Goal: Information Seeking & Learning: Learn about a topic

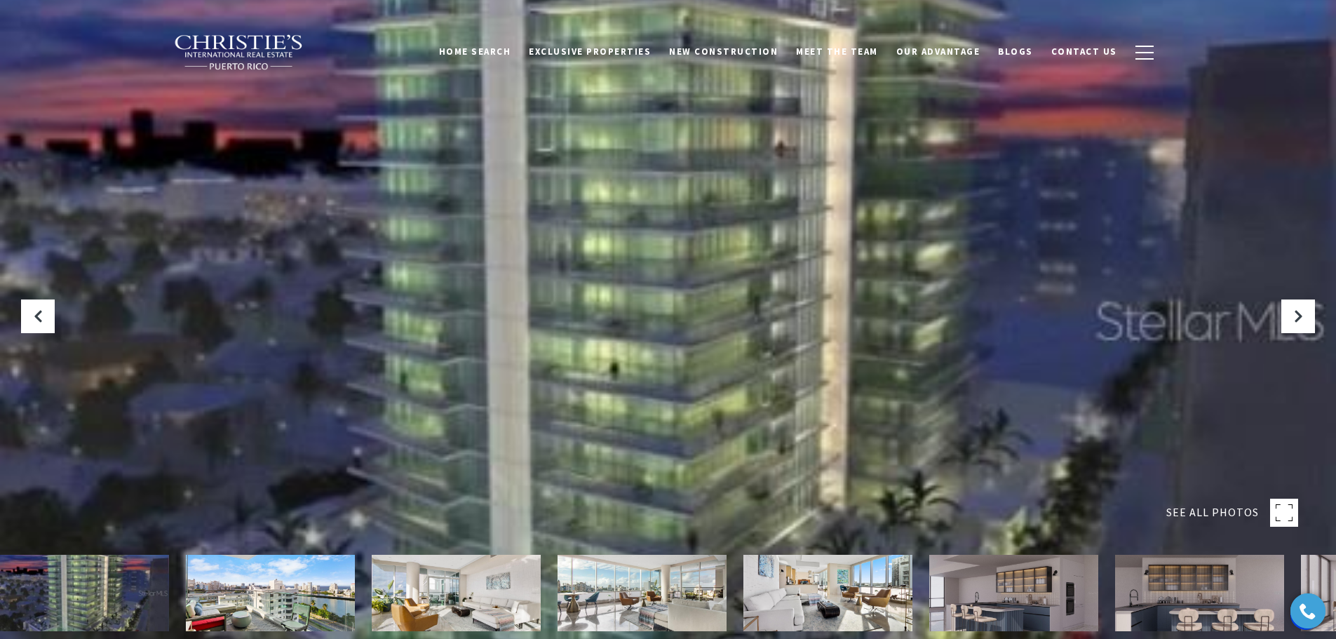
click at [275, 591] on img at bounding box center [270, 593] width 169 height 76
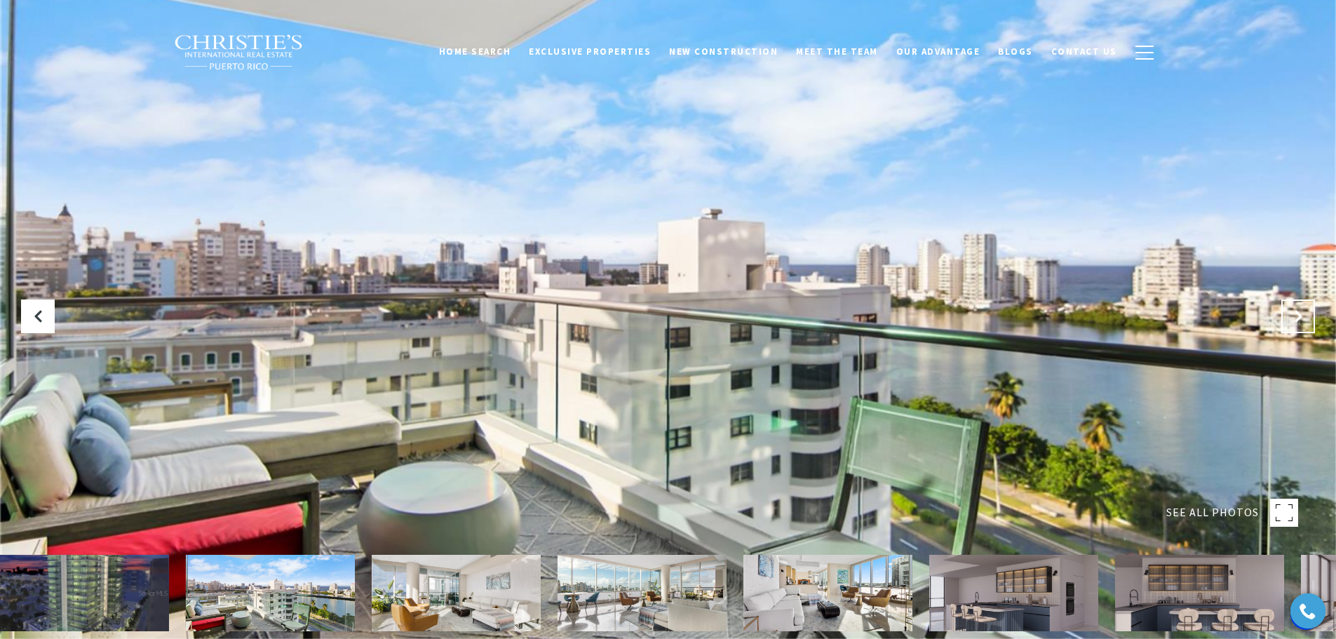
click at [1298, 322] on icon "Next Slide" at bounding box center [1298, 316] width 14 height 14
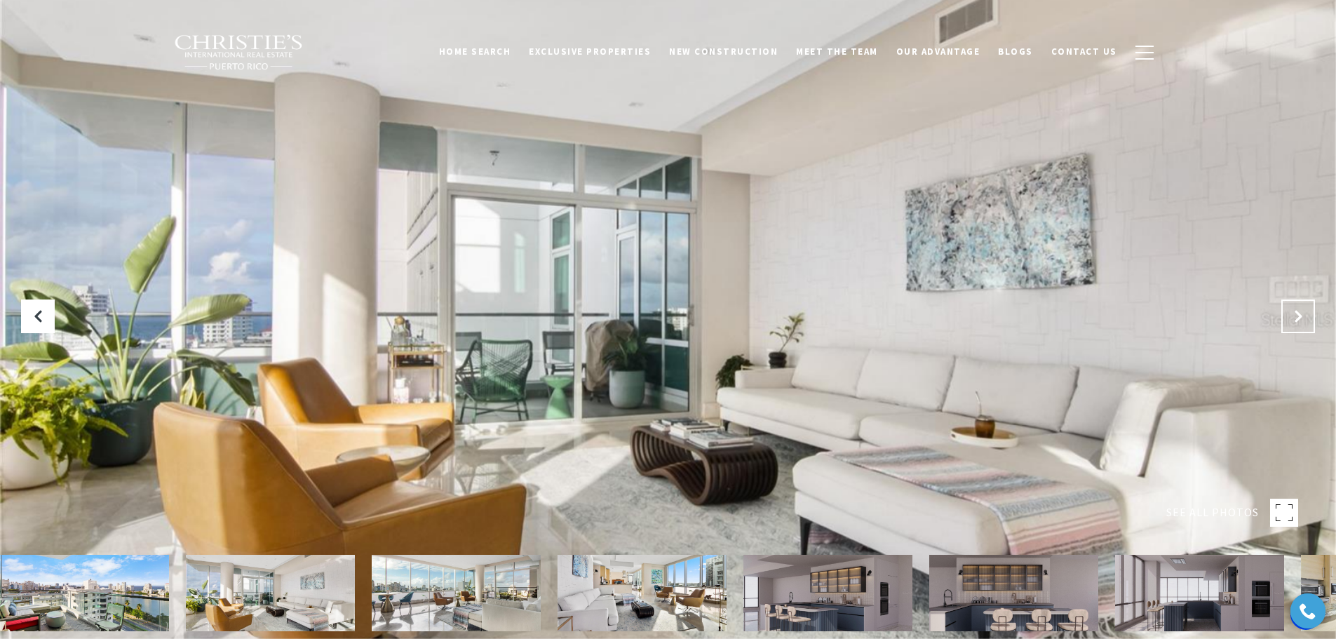
click at [1298, 322] on icon "Next Slide" at bounding box center [1298, 316] width 14 height 14
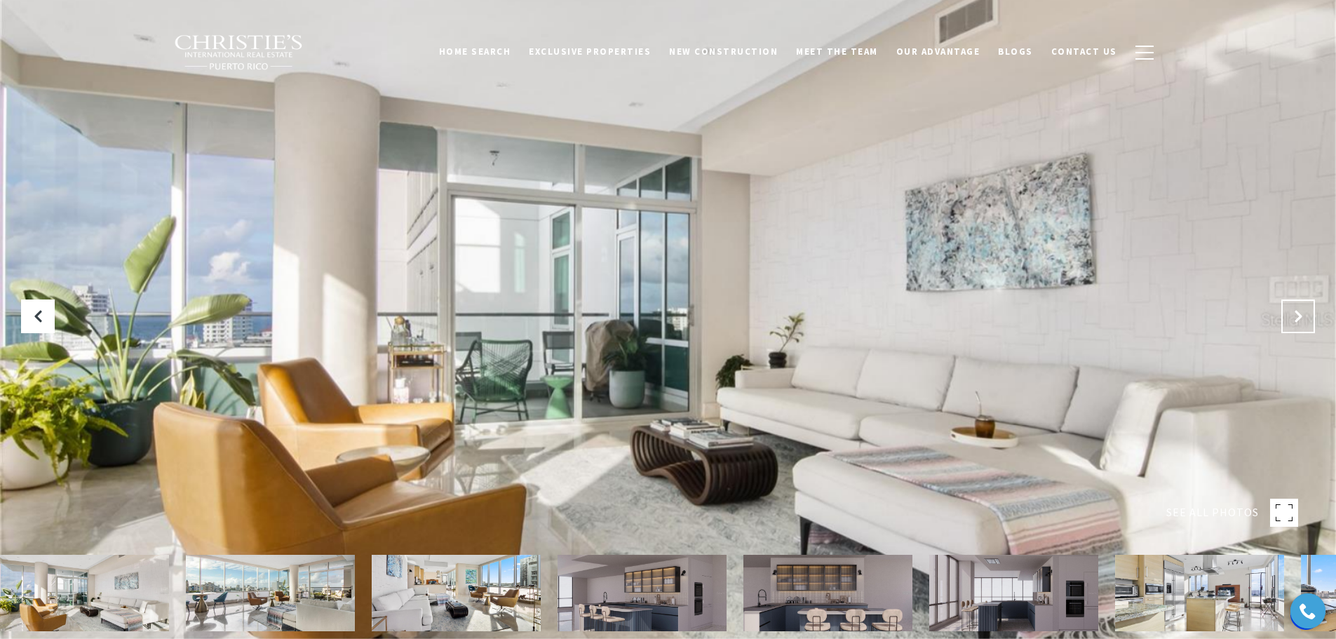
click at [1298, 322] on icon "Next Slide" at bounding box center [1298, 316] width 14 height 14
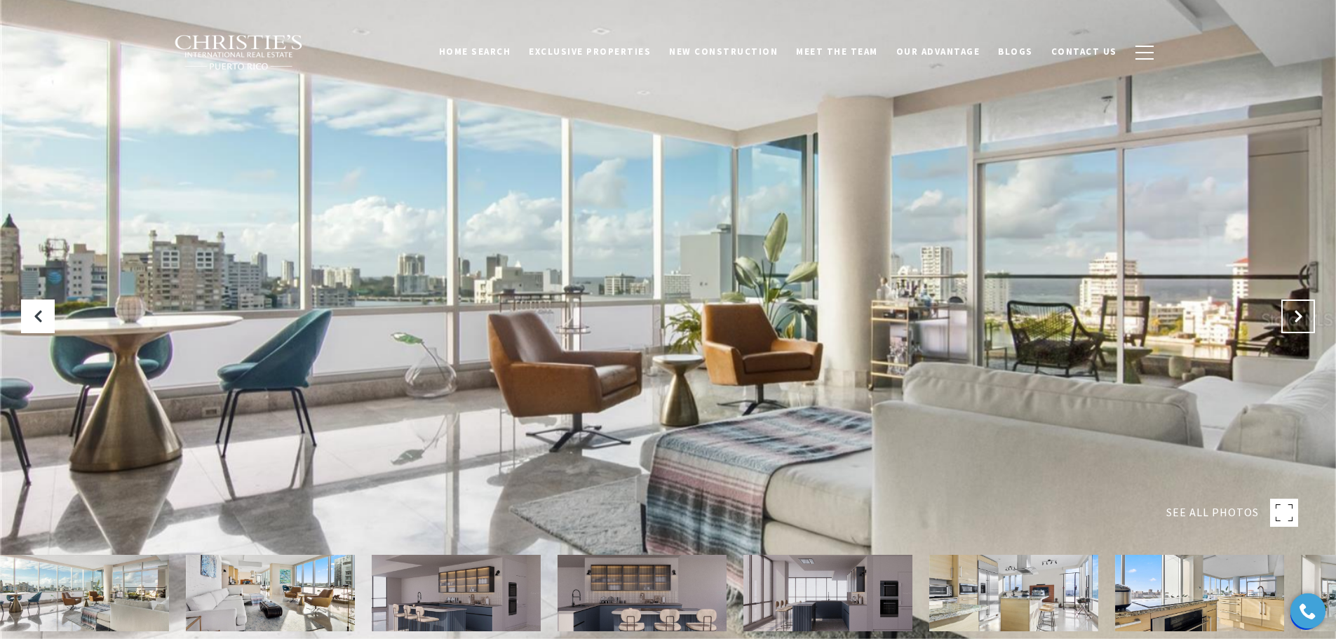
click at [1298, 322] on icon "Next Slide" at bounding box center [1298, 316] width 14 height 14
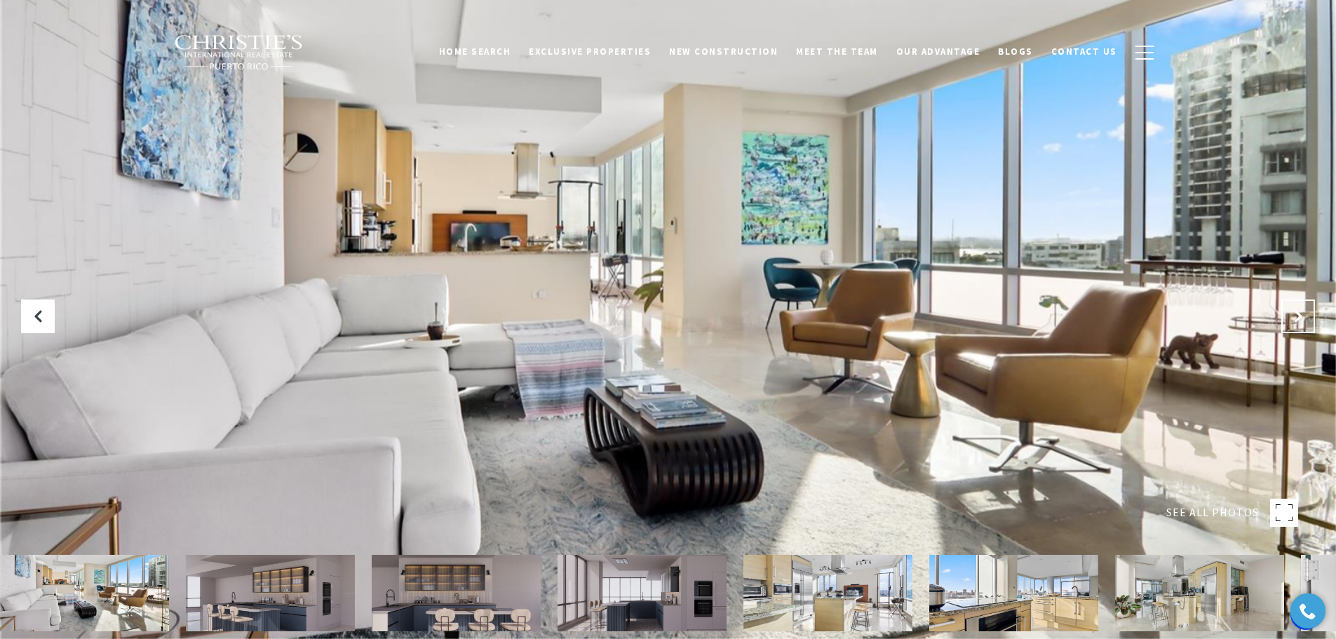
click at [1298, 322] on icon "Next Slide" at bounding box center [1298, 316] width 14 height 14
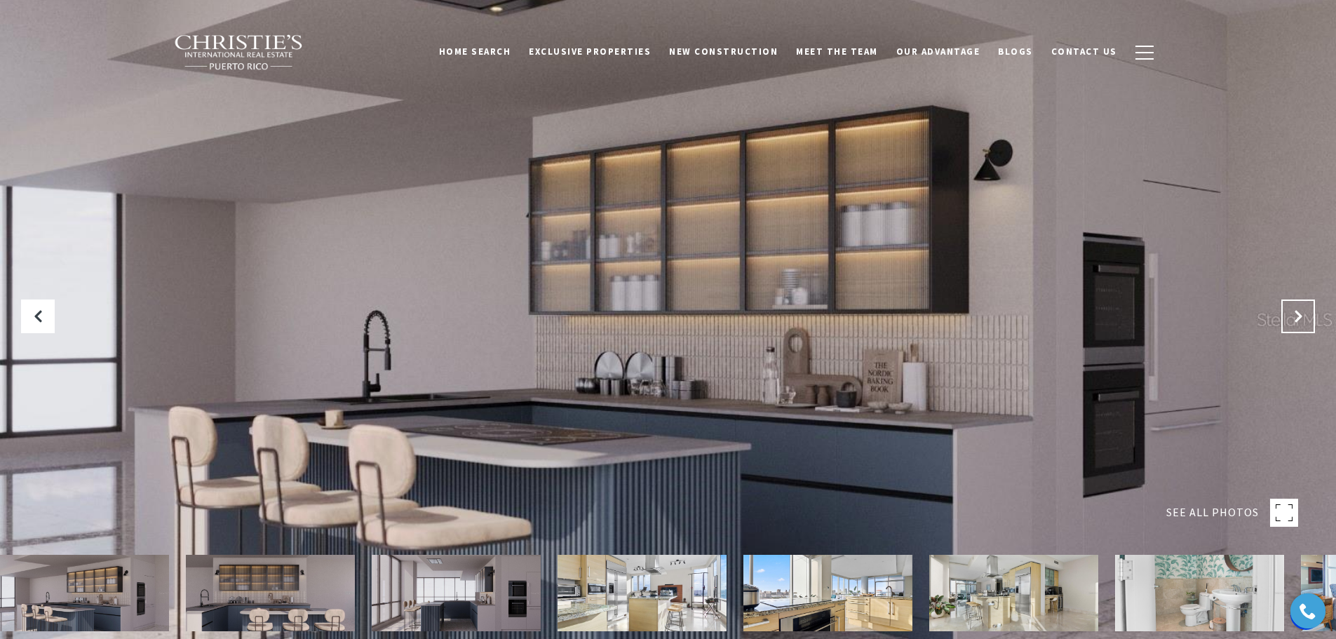
click at [1298, 322] on icon "Next Slide" at bounding box center [1298, 316] width 14 height 14
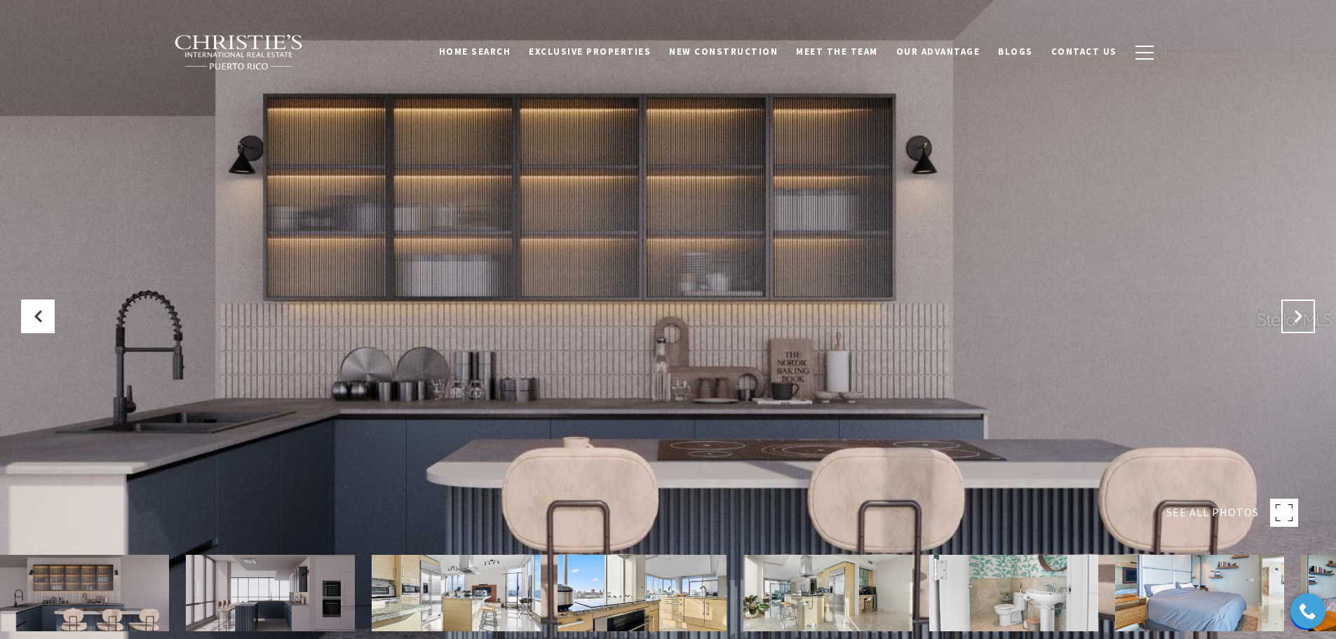
click at [1298, 322] on icon "Next Slide" at bounding box center [1298, 316] width 14 height 14
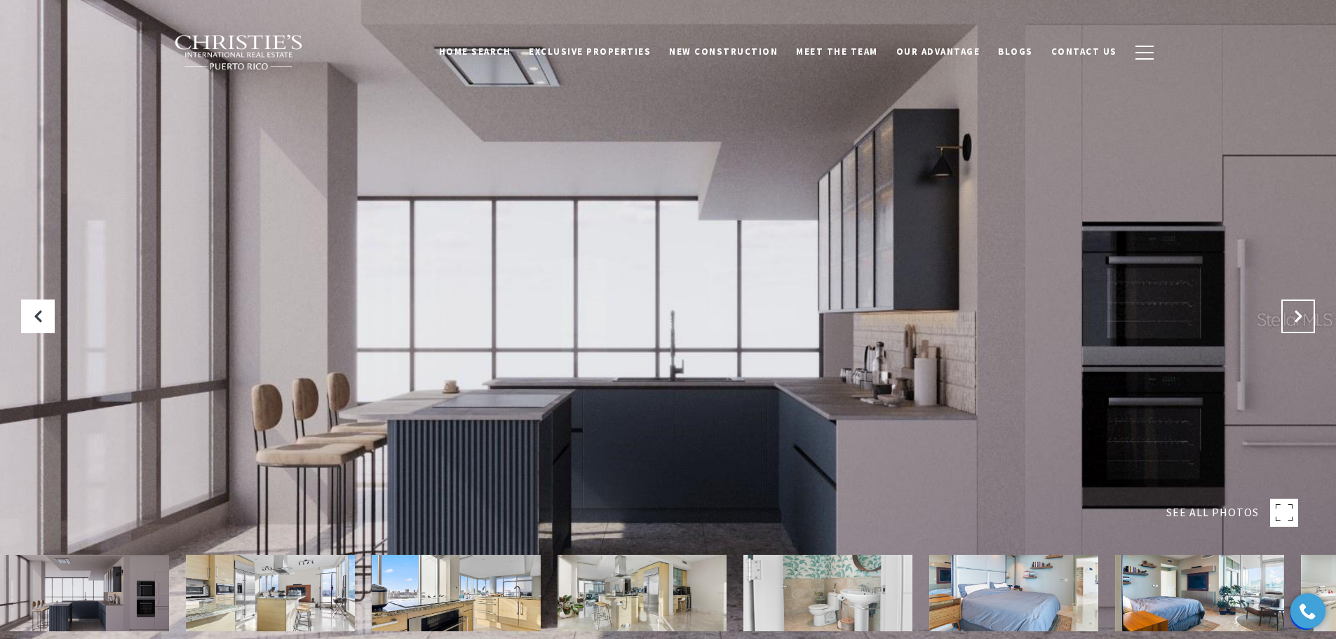
click at [1298, 322] on icon "Next Slide" at bounding box center [1298, 316] width 14 height 14
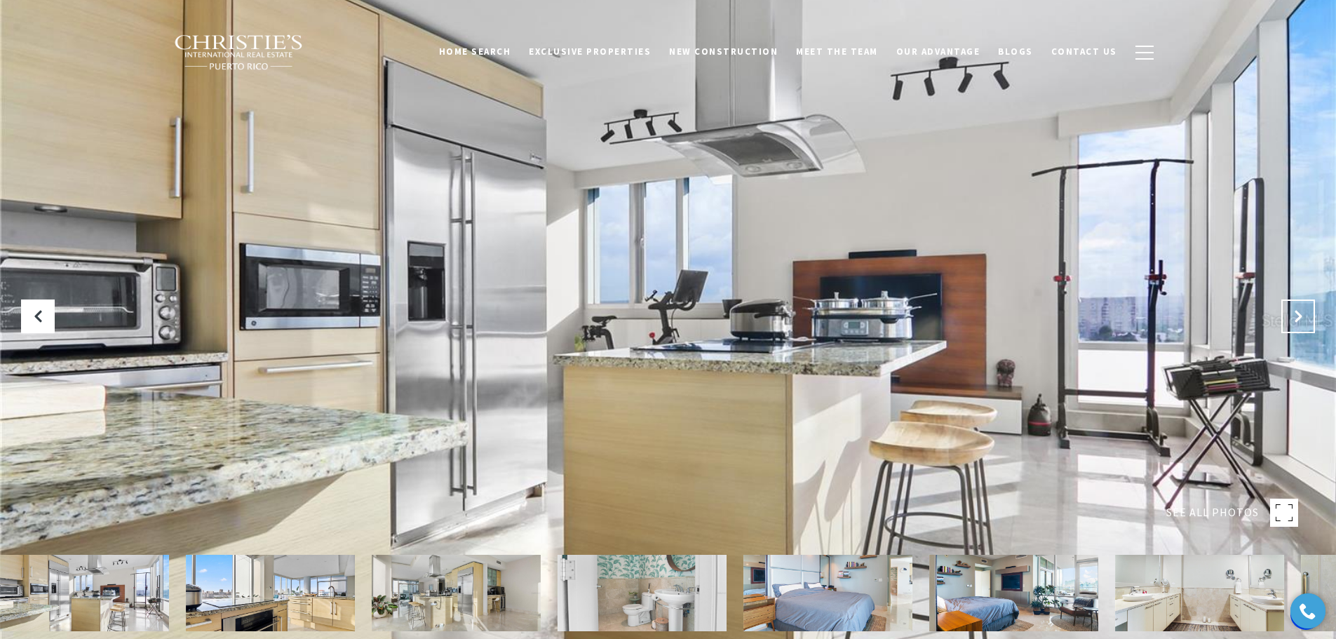
click at [1298, 322] on icon "Next Slide" at bounding box center [1298, 316] width 14 height 14
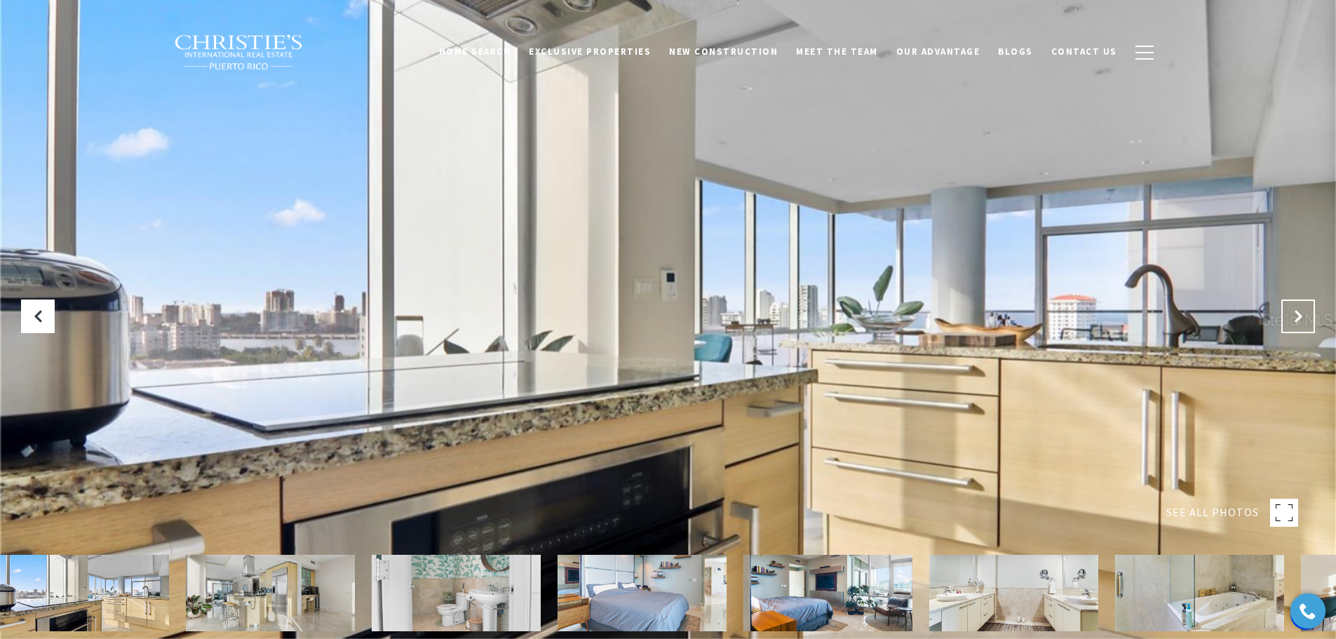
click at [1298, 322] on icon "Next Slide" at bounding box center [1298, 316] width 14 height 14
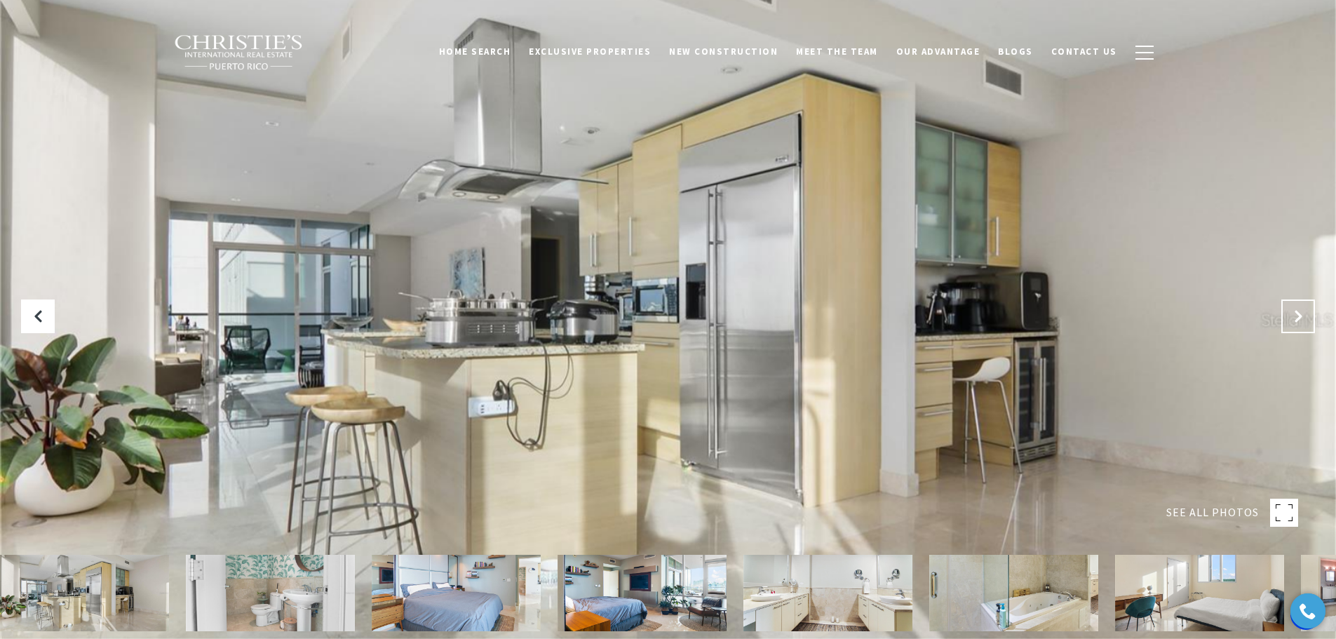
click at [1298, 322] on icon "Next Slide" at bounding box center [1298, 316] width 14 height 14
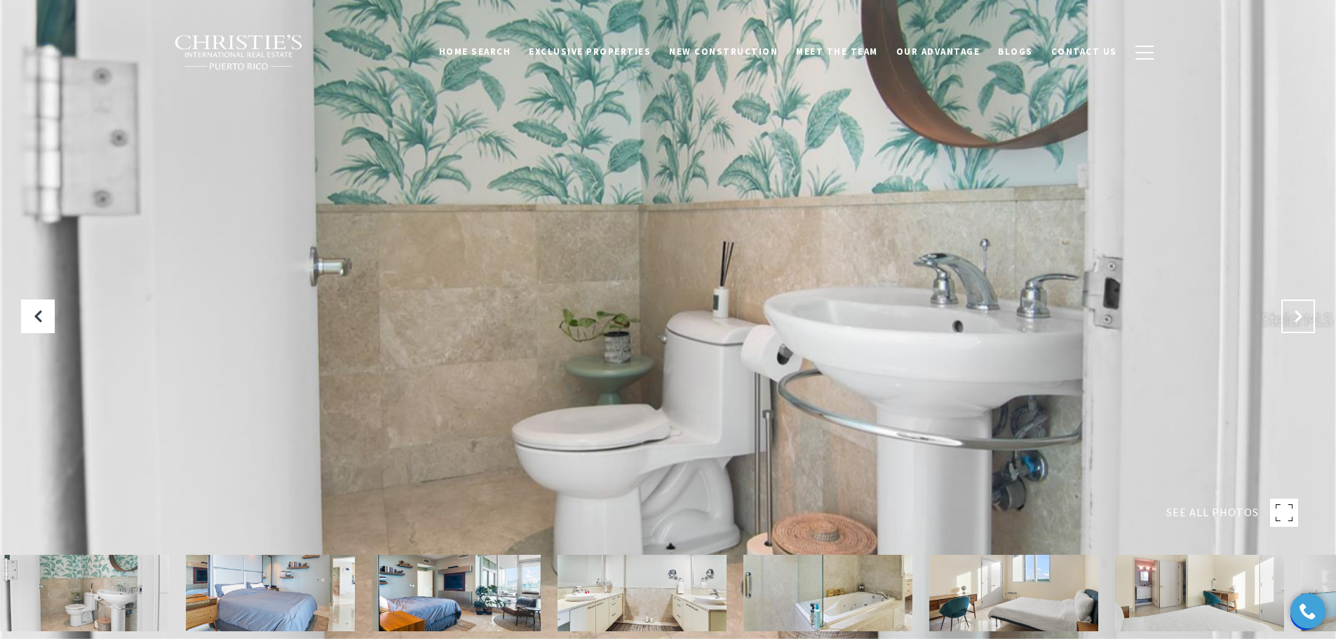
click at [1298, 322] on icon "Next Slide" at bounding box center [1298, 316] width 14 height 14
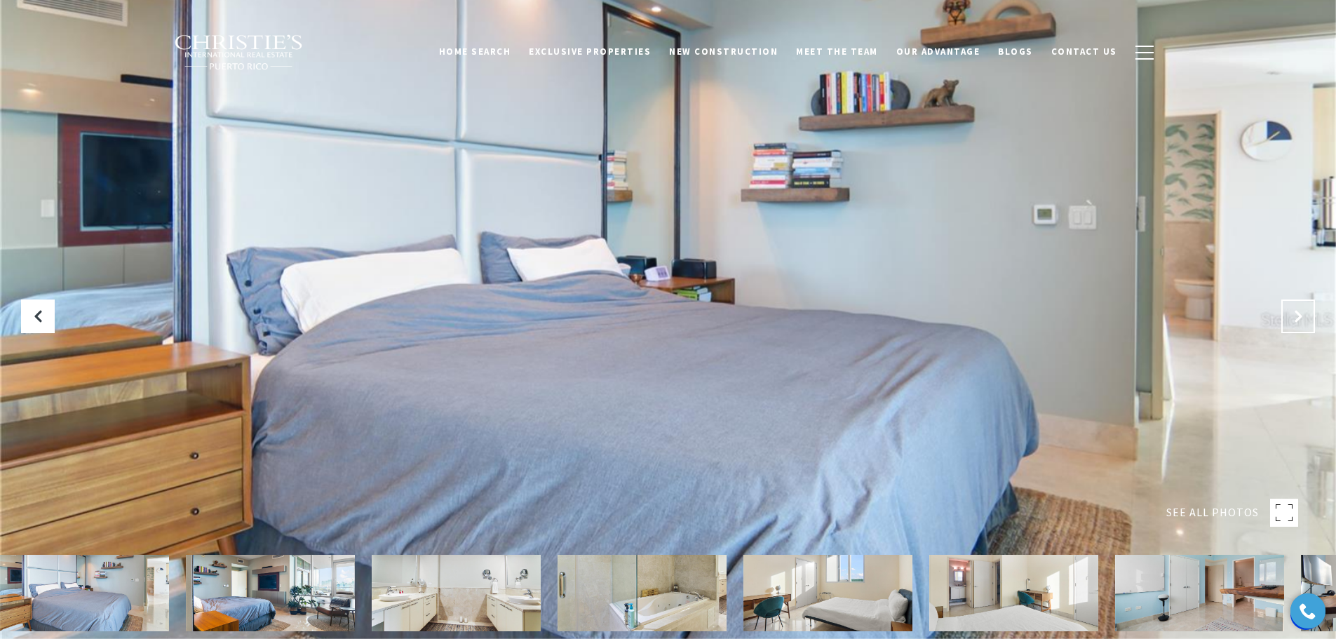
click at [1298, 322] on icon "Next Slide" at bounding box center [1298, 316] width 14 height 14
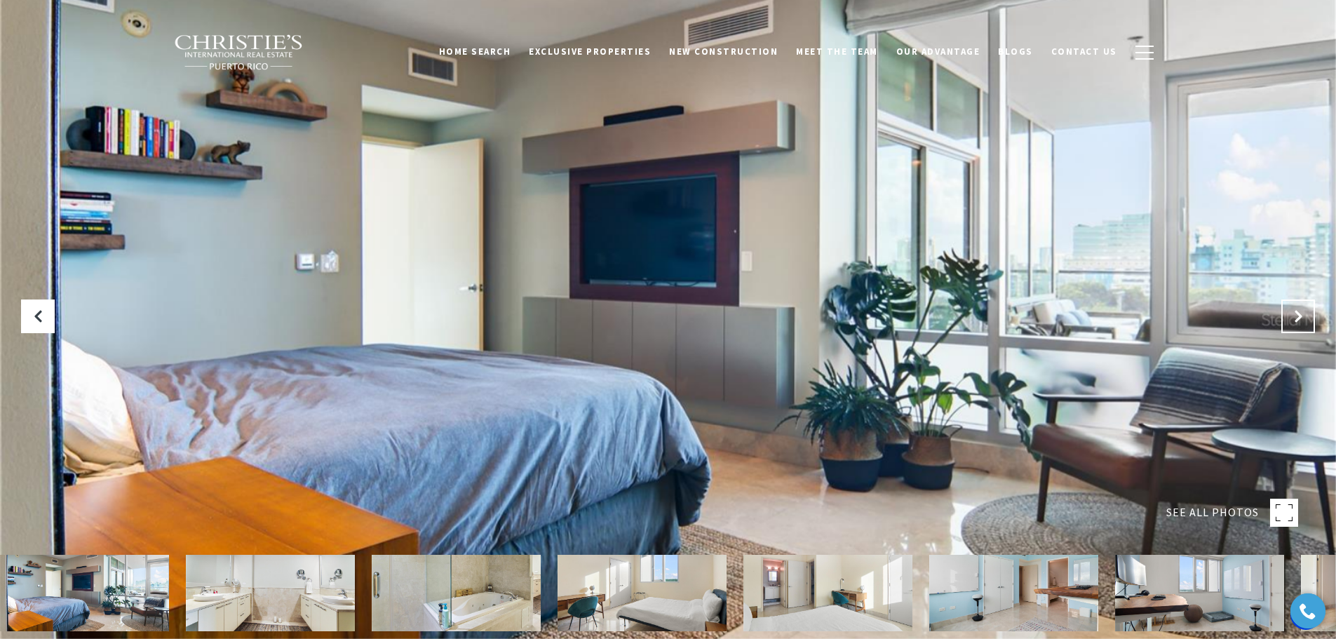
click at [1298, 322] on icon "Next Slide" at bounding box center [1298, 316] width 14 height 14
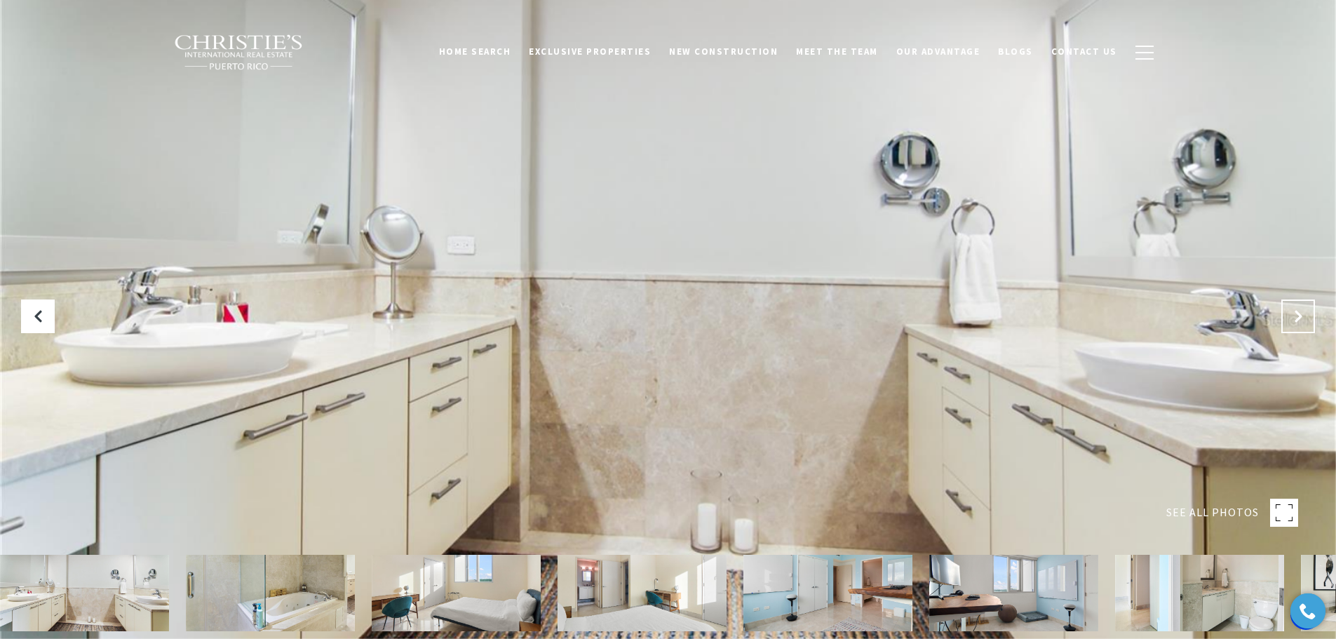
click at [1298, 322] on icon "Next Slide" at bounding box center [1298, 316] width 14 height 14
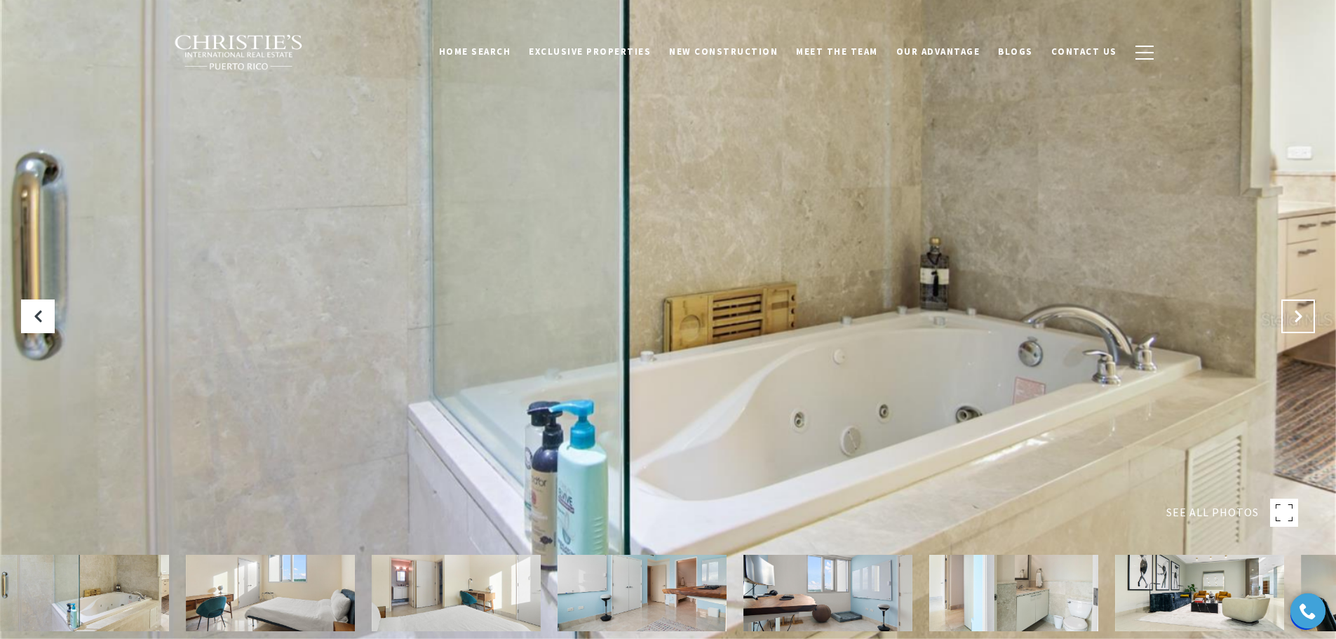
click at [1298, 322] on icon "Next Slide" at bounding box center [1298, 316] width 14 height 14
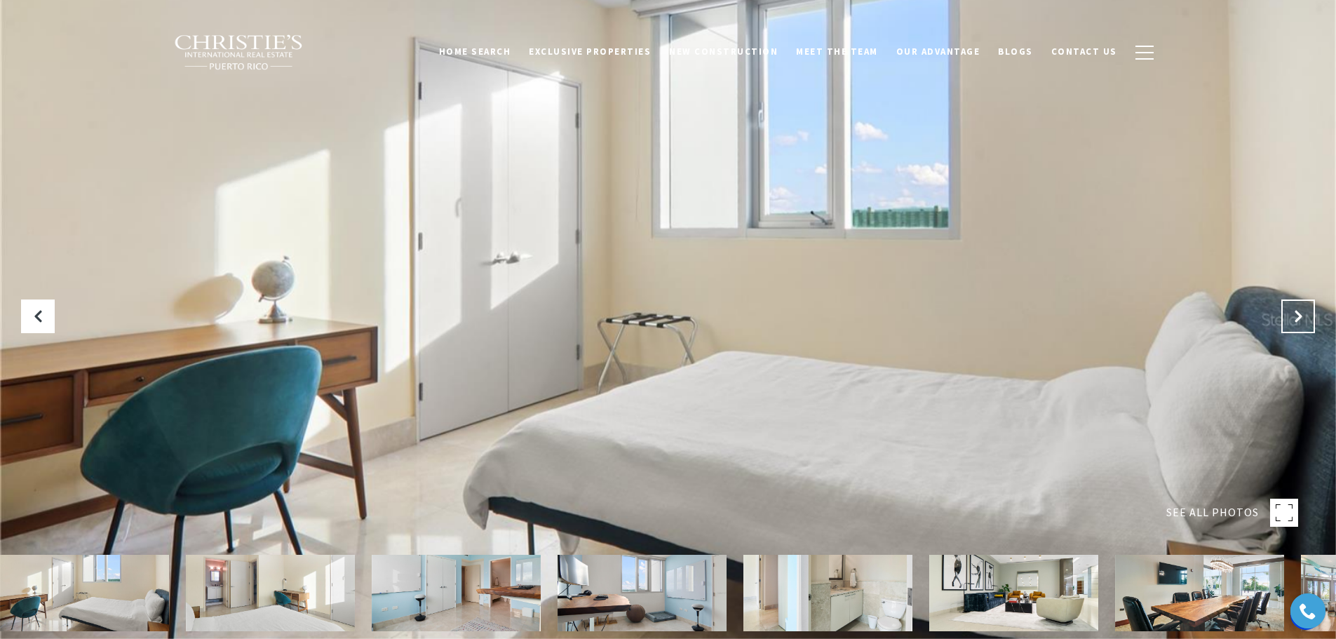
click at [1298, 322] on icon "Next Slide" at bounding box center [1298, 316] width 14 height 14
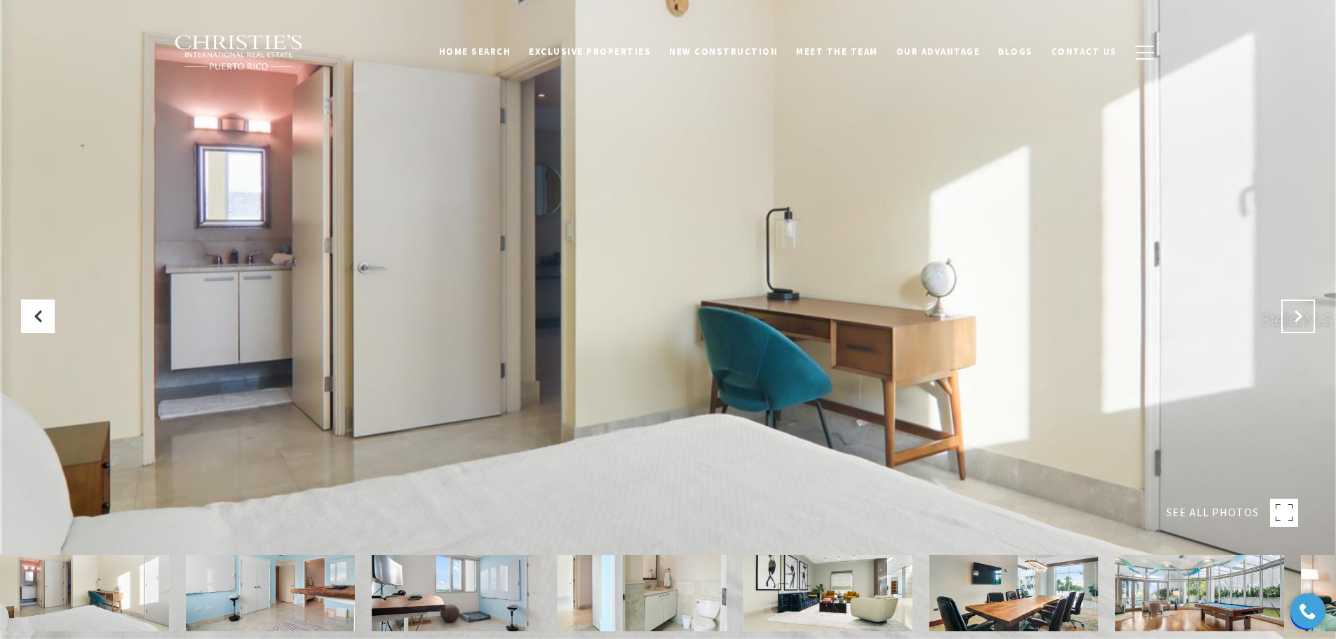
click at [1298, 322] on icon "Next Slide" at bounding box center [1298, 316] width 14 height 14
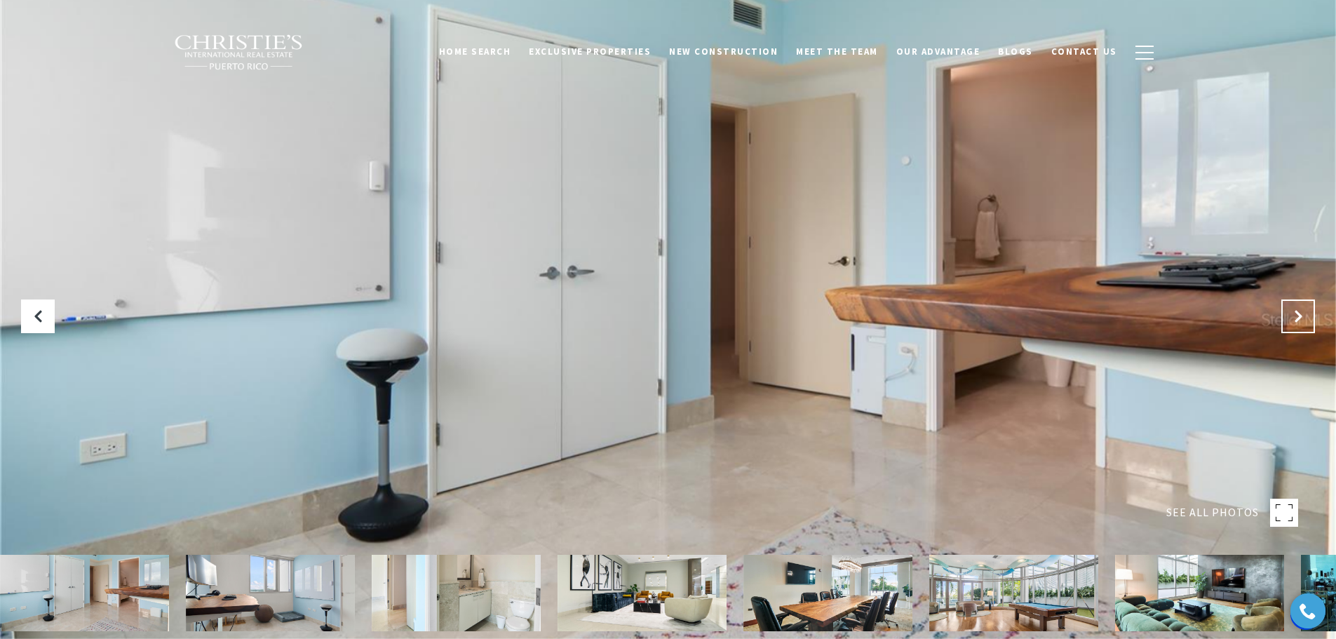
click at [1298, 322] on icon "Next Slide" at bounding box center [1298, 316] width 14 height 14
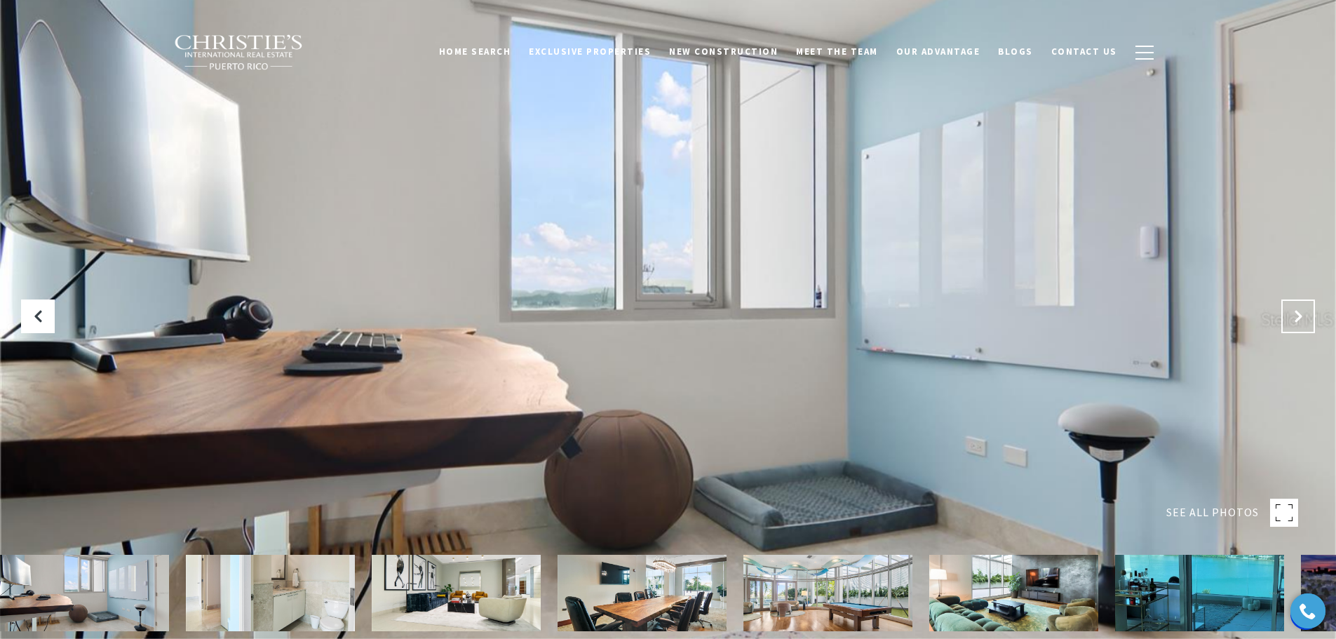
click at [1298, 322] on icon "Next Slide" at bounding box center [1298, 316] width 14 height 14
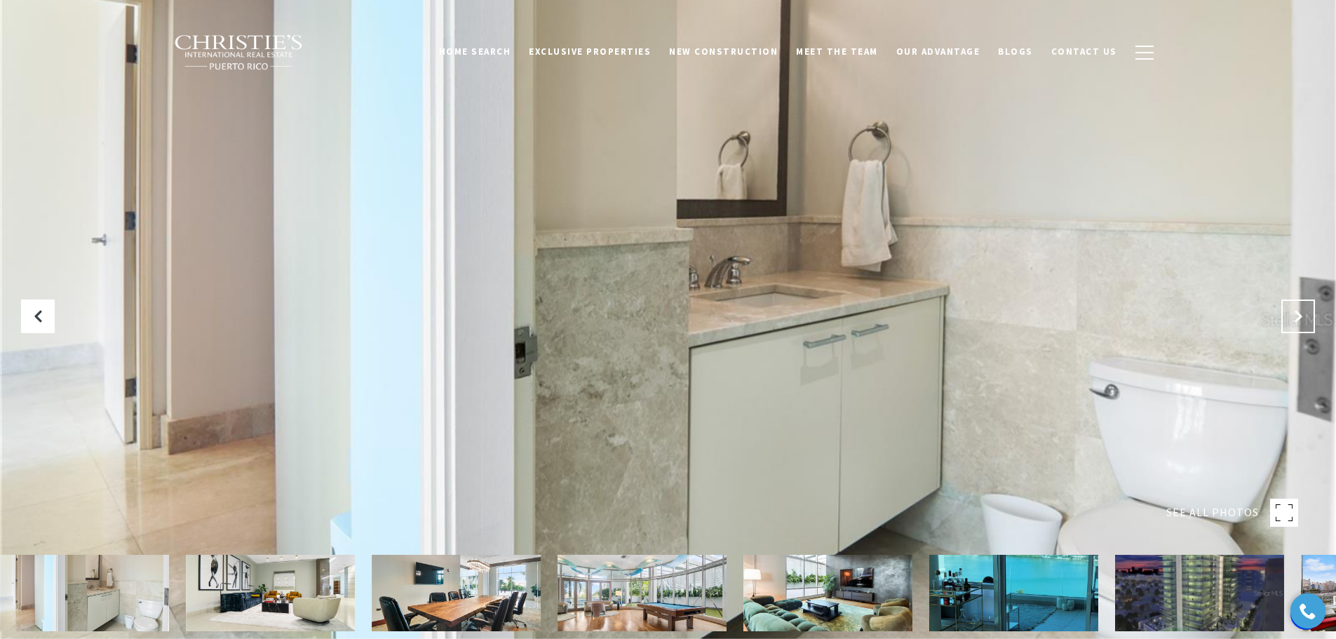
click at [1298, 322] on icon "Next Slide" at bounding box center [1298, 316] width 14 height 14
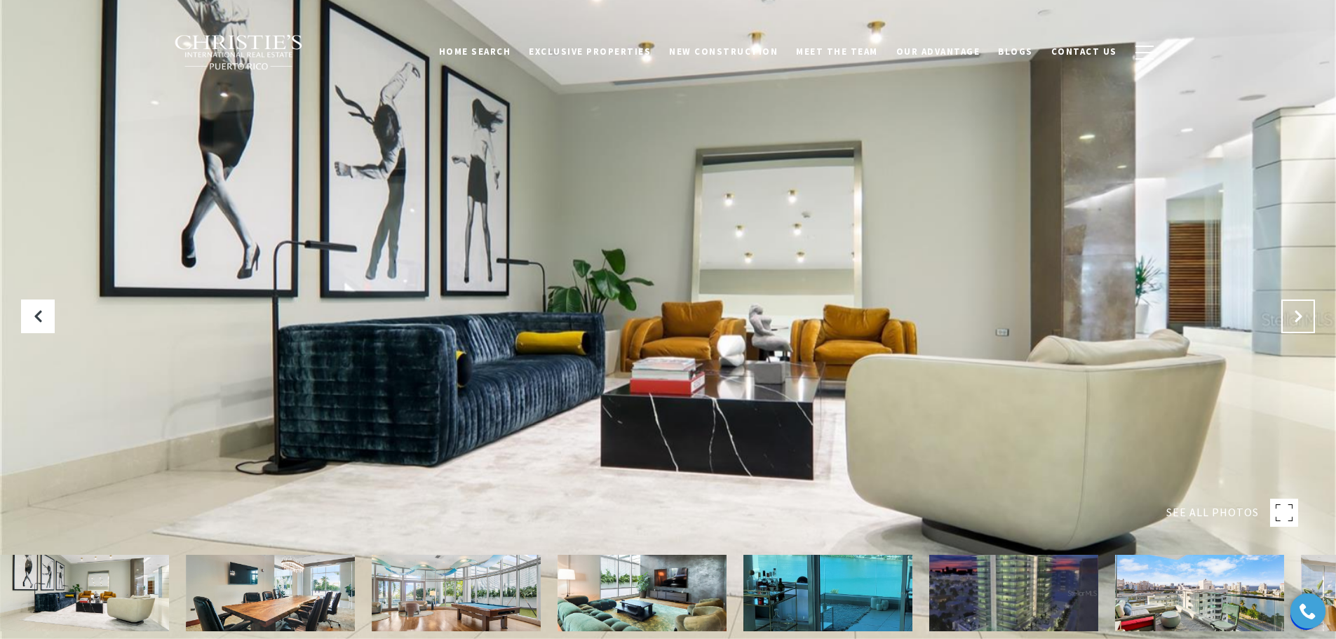
click at [1298, 322] on icon "Next Slide" at bounding box center [1298, 316] width 14 height 14
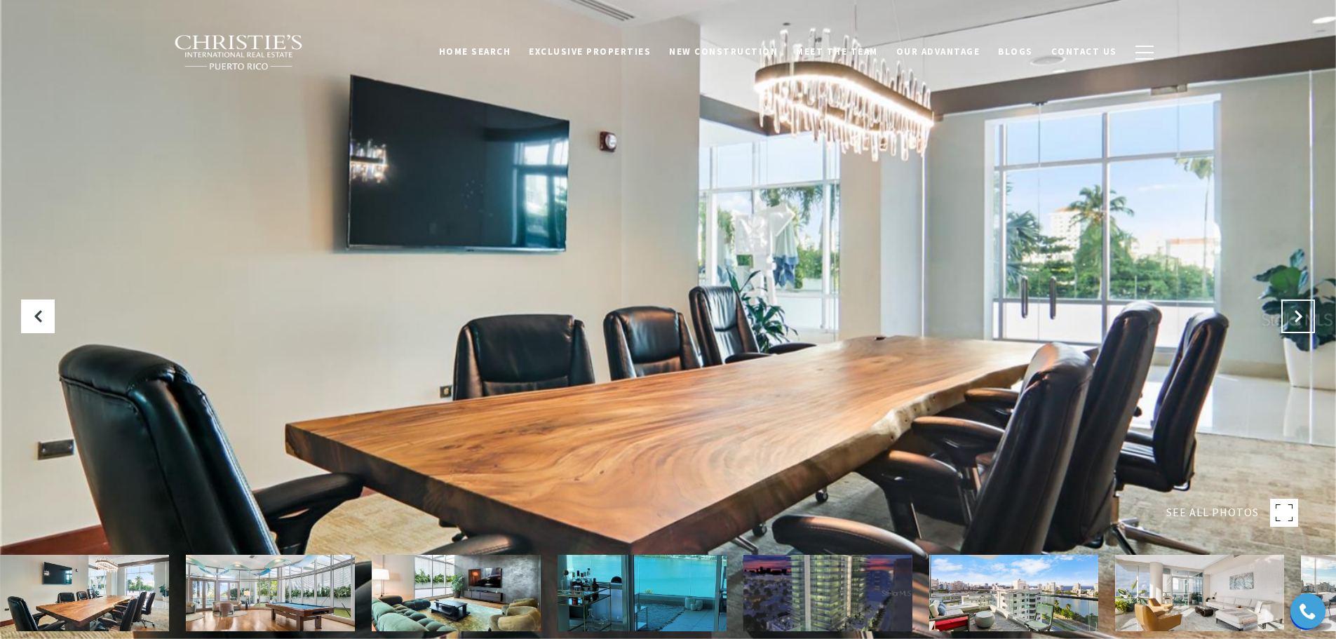
click at [1298, 322] on icon "Next Slide" at bounding box center [1298, 316] width 14 height 14
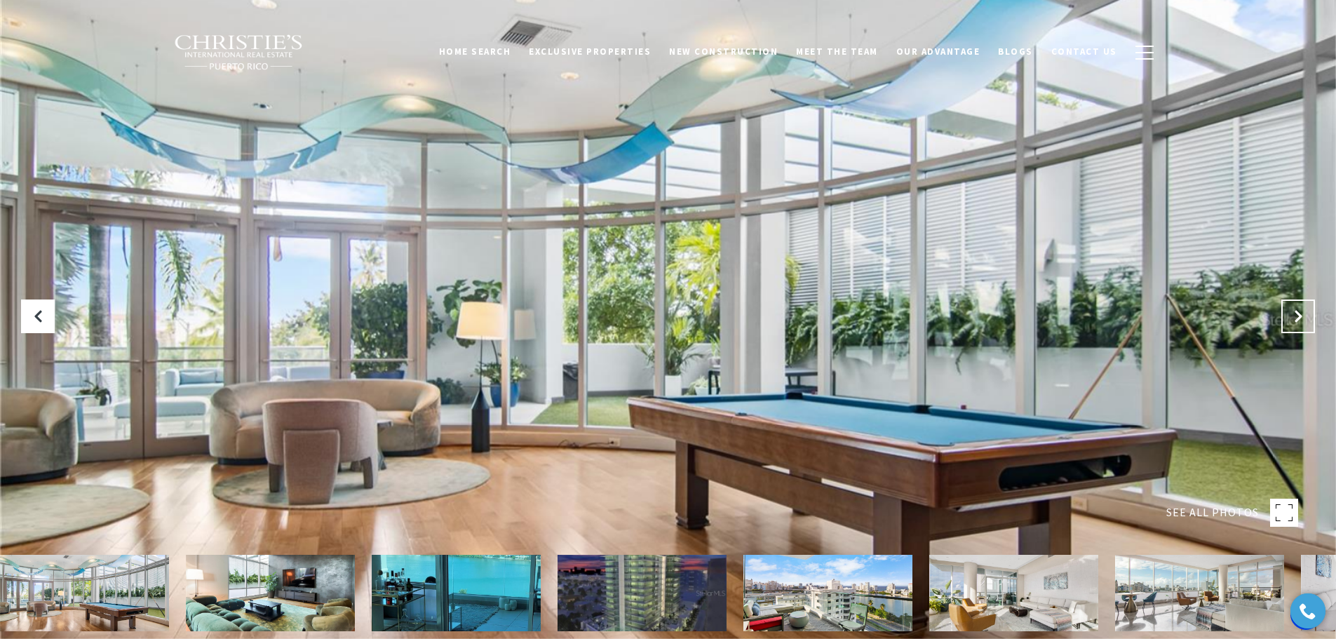
click at [1298, 322] on icon "Next Slide" at bounding box center [1298, 316] width 14 height 14
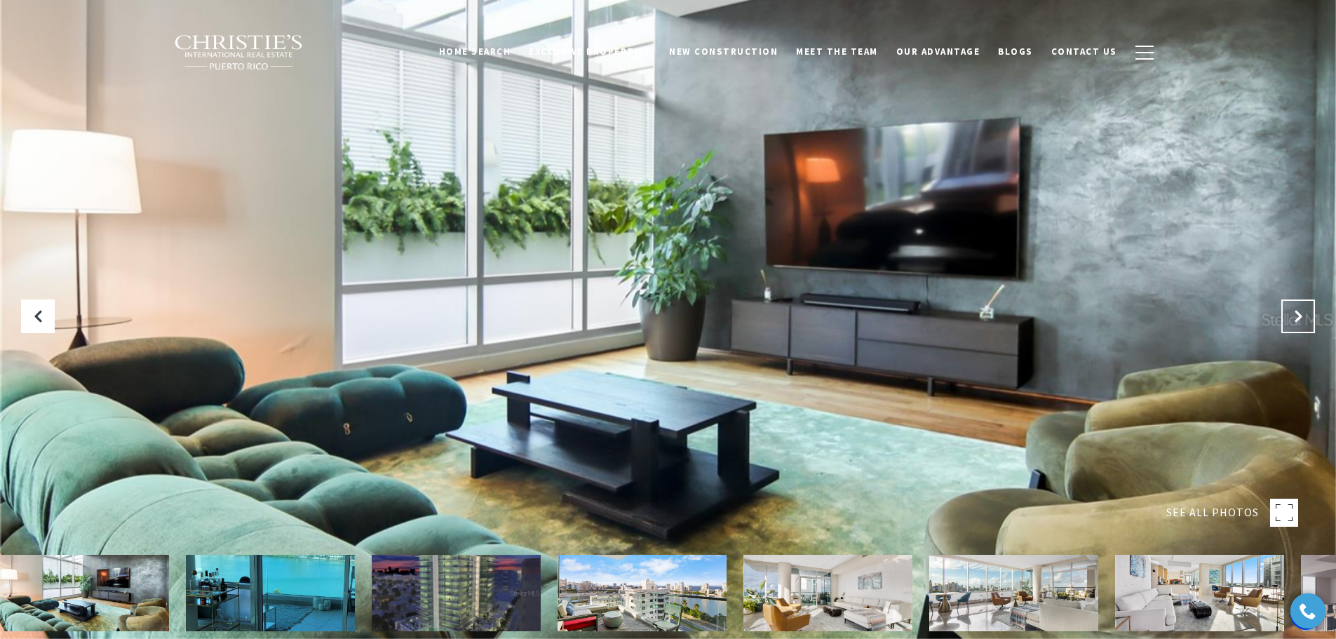
click at [1298, 322] on icon "Next Slide" at bounding box center [1298, 316] width 14 height 14
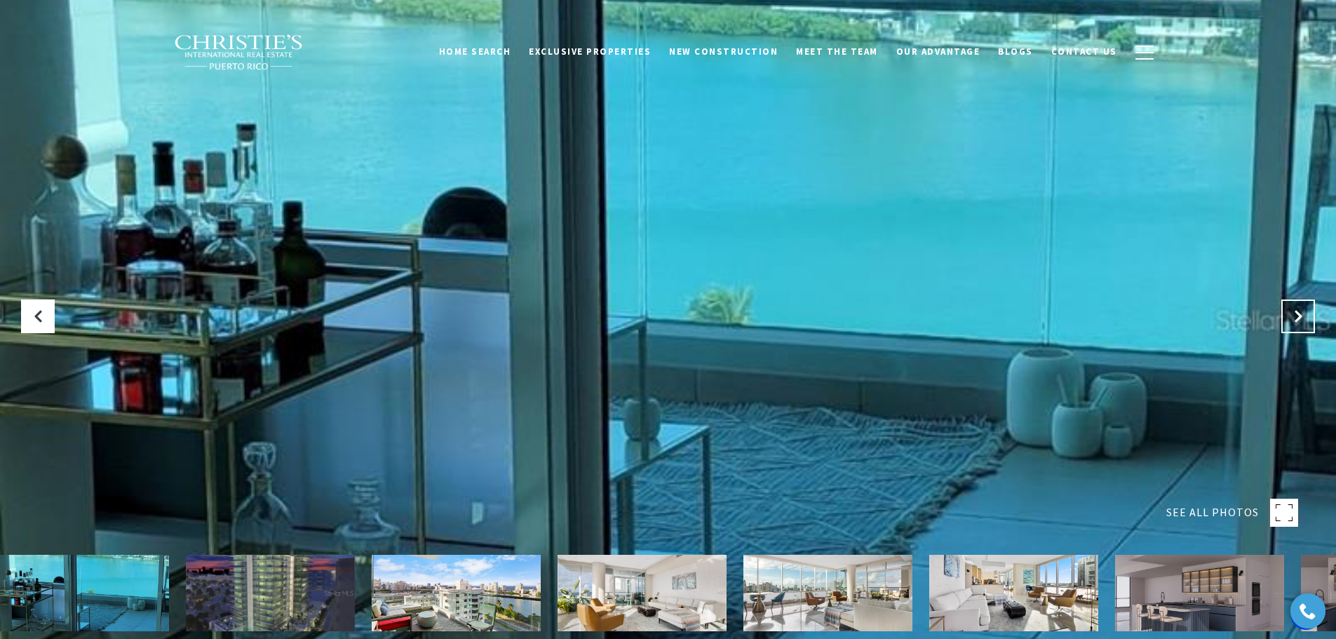
click at [1298, 322] on icon "Next Slide" at bounding box center [1298, 316] width 14 height 14
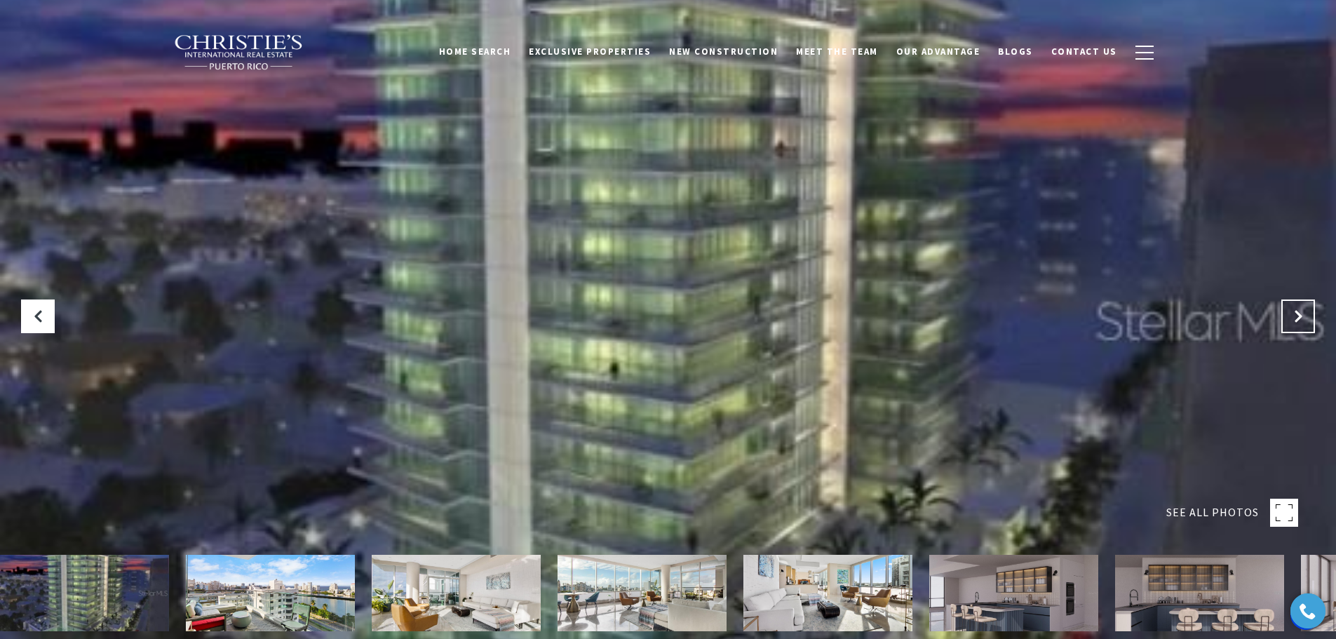
click at [1298, 322] on icon "Next Slide" at bounding box center [1298, 316] width 14 height 14
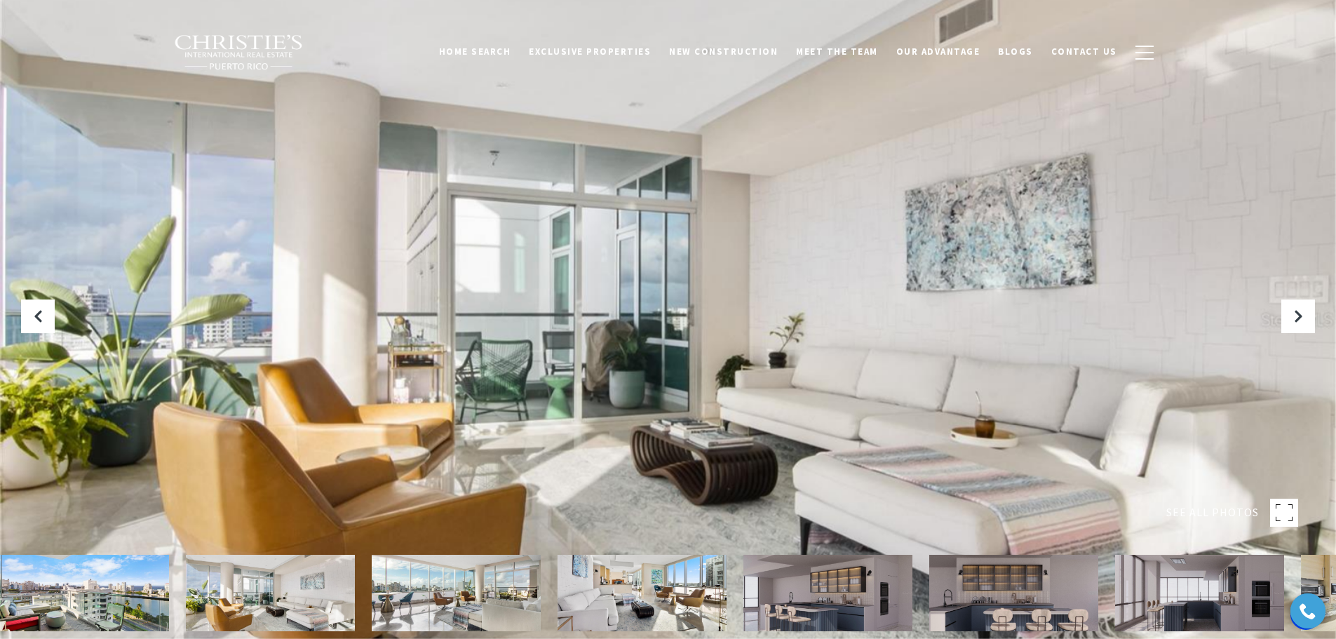
click at [997, 317] on div at bounding box center [668, 319] width 1336 height 639
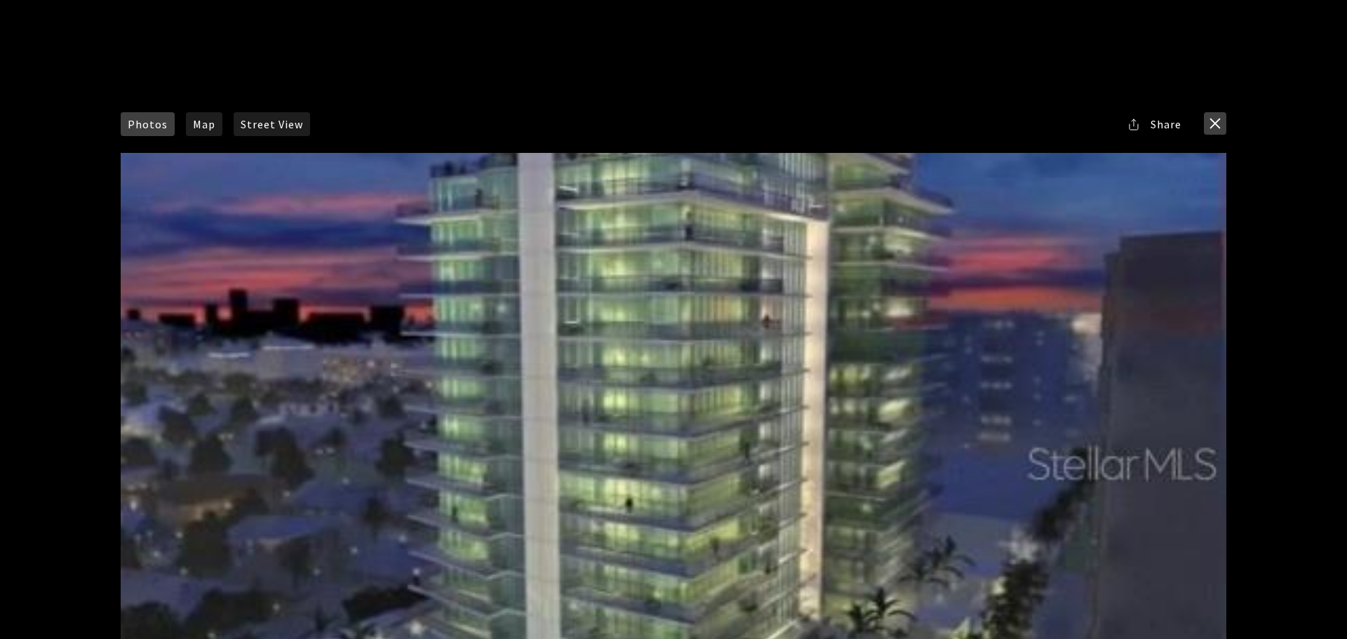
click at [1213, 129] on button "close modal" at bounding box center [1215, 123] width 22 height 22
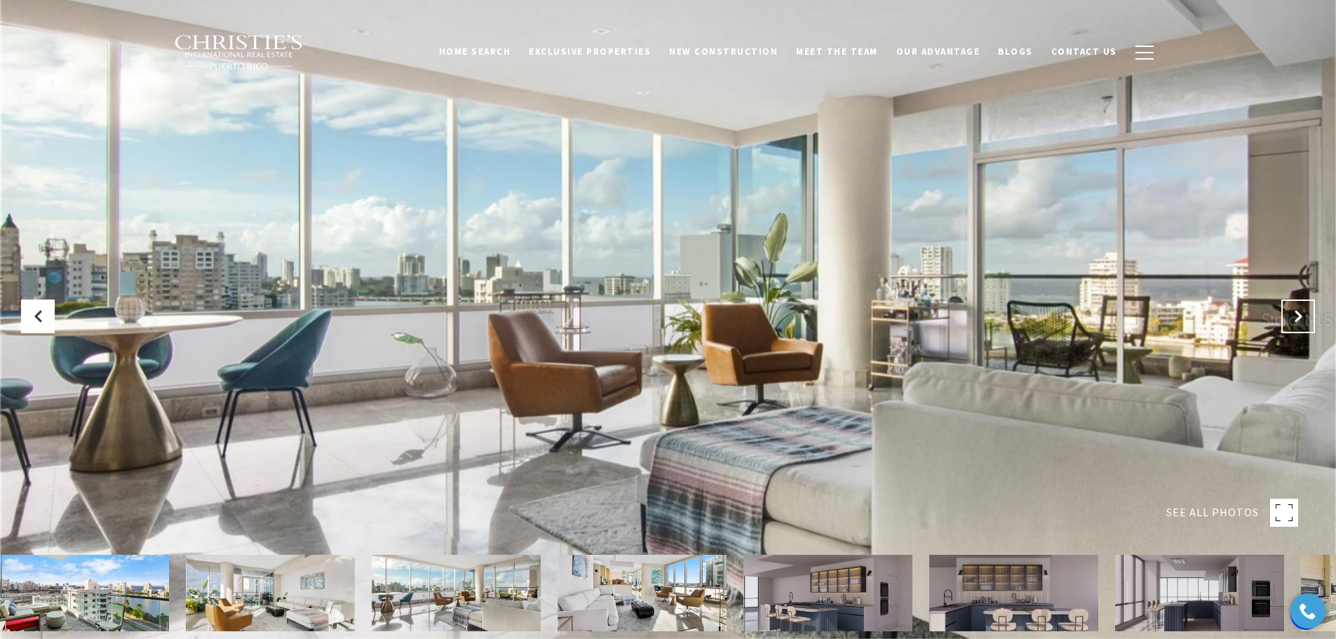
click at [1298, 313] on icon "Next Slide" at bounding box center [1298, 316] width 14 height 14
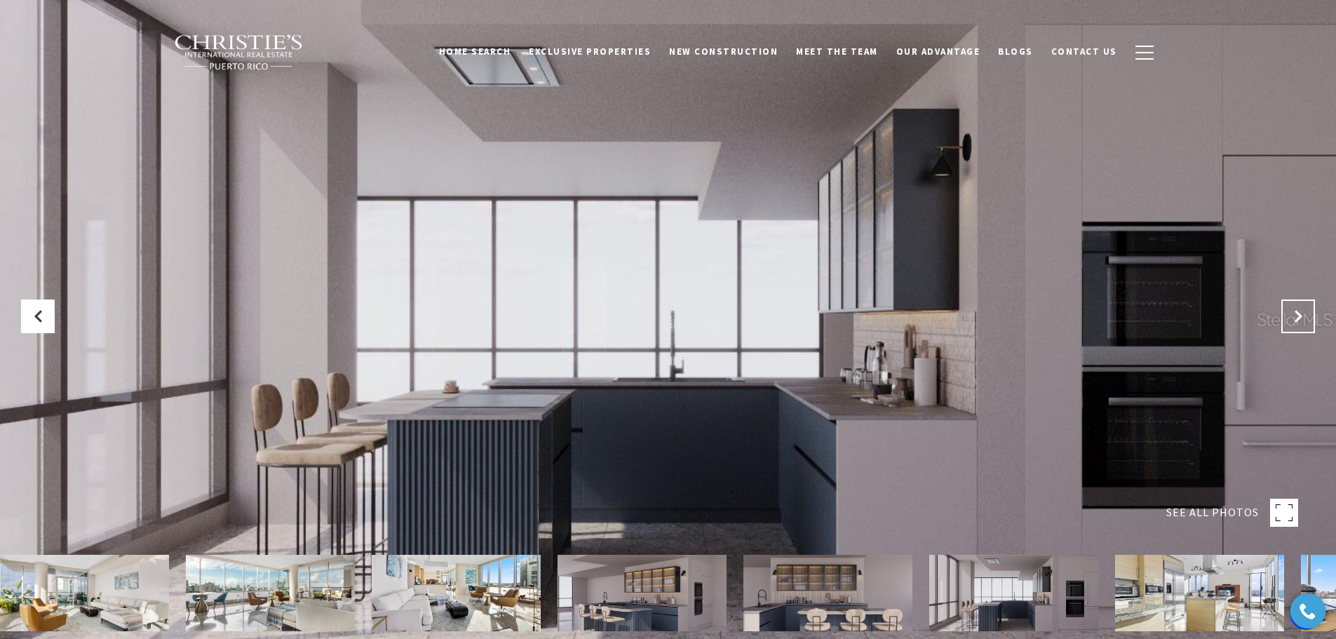
click at [1291, 321] on icon "Next Slide" at bounding box center [1298, 316] width 14 height 14
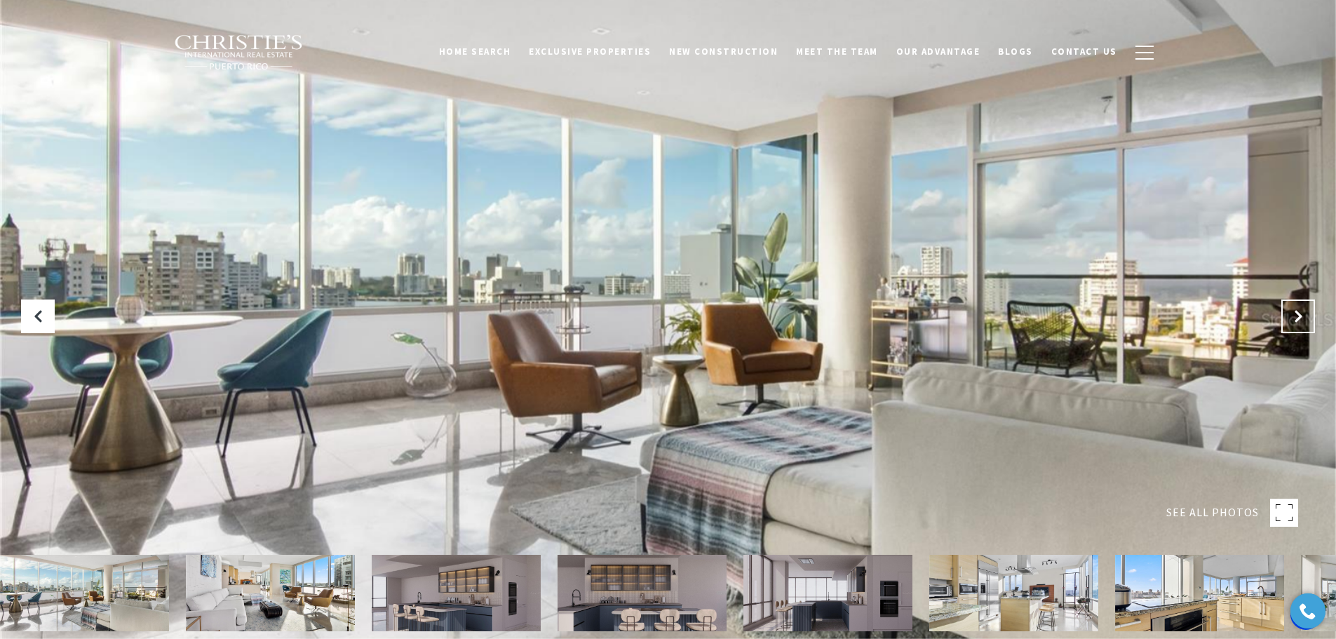
click at [1292, 321] on icon "Next Slide" at bounding box center [1298, 316] width 14 height 14
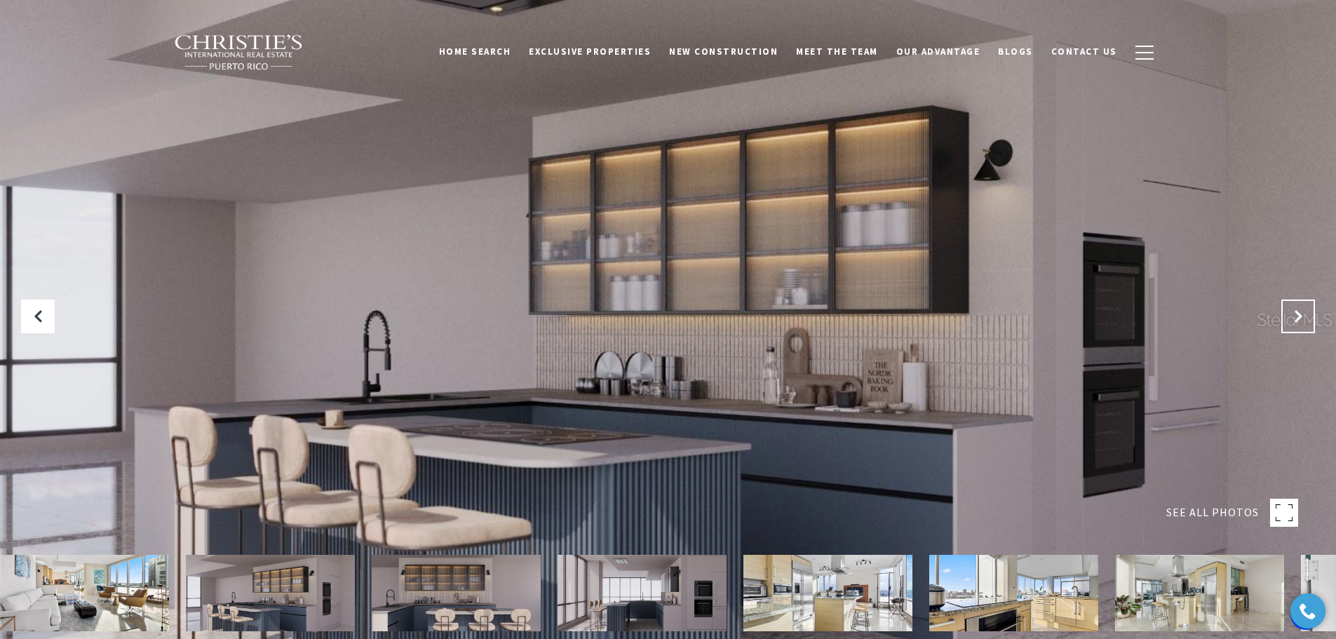
click at [1296, 318] on icon "Next Slide" at bounding box center [1298, 316] width 14 height 14
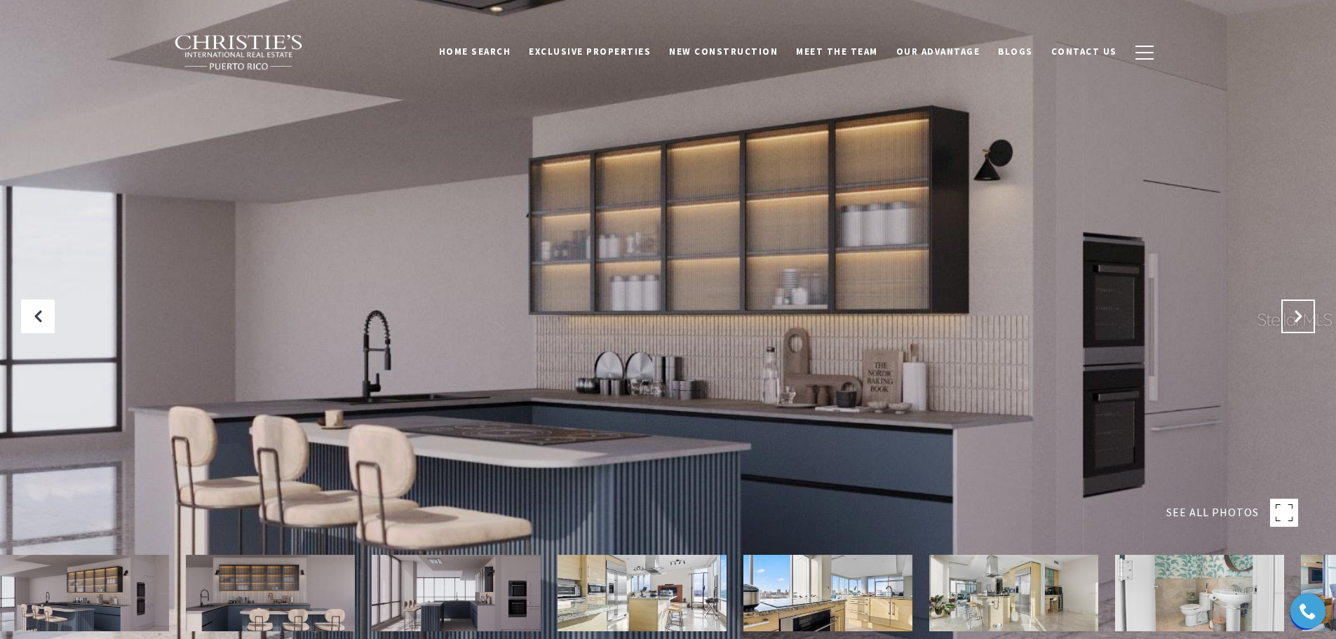
click at [1296, 318] on icon "Next Slide" at bounding box center [1298, 316] width 14 height 14
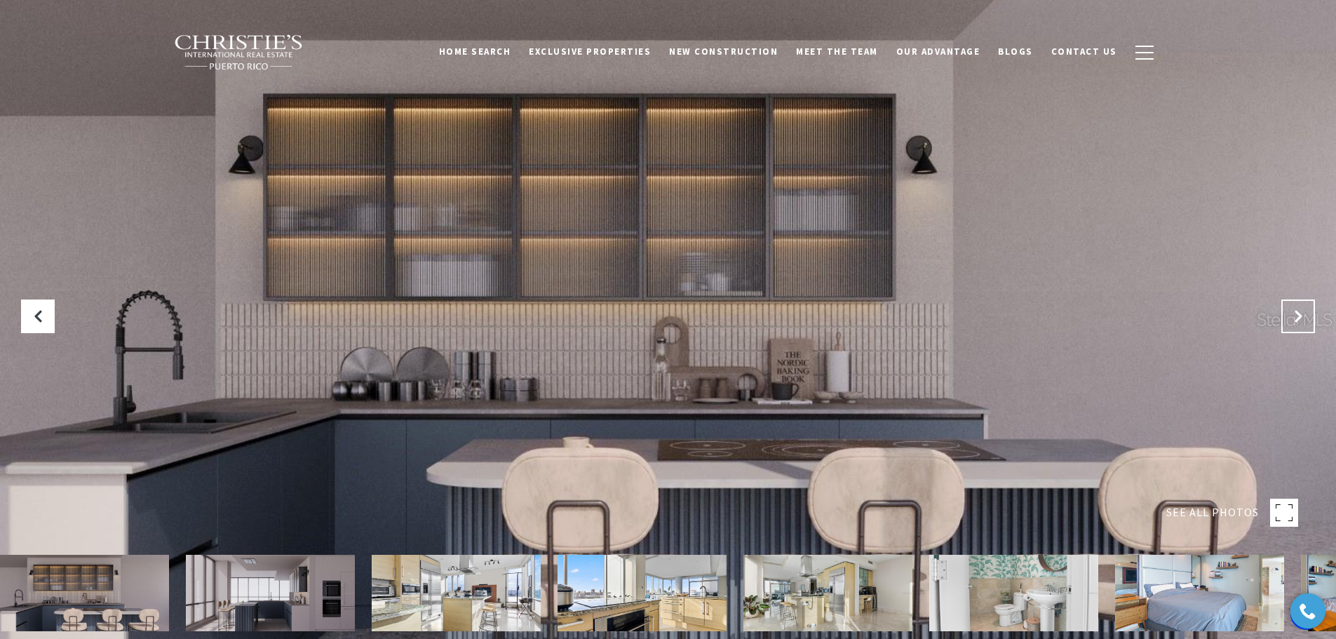
click at [1296, 318] on icon "Next Slide" at bounding box center [1298, 316] width 14 height 14
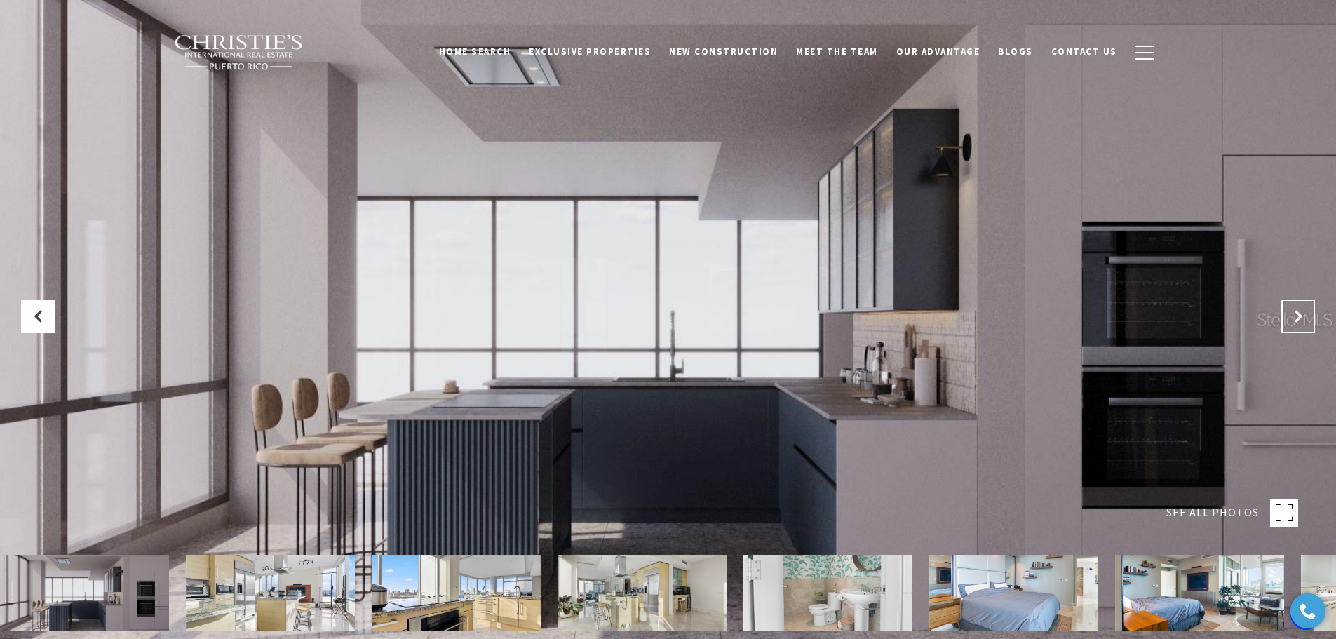
click at [1296, 318] on icon "Next Slide" at bounding box center [1298, 316] width 14 height 14
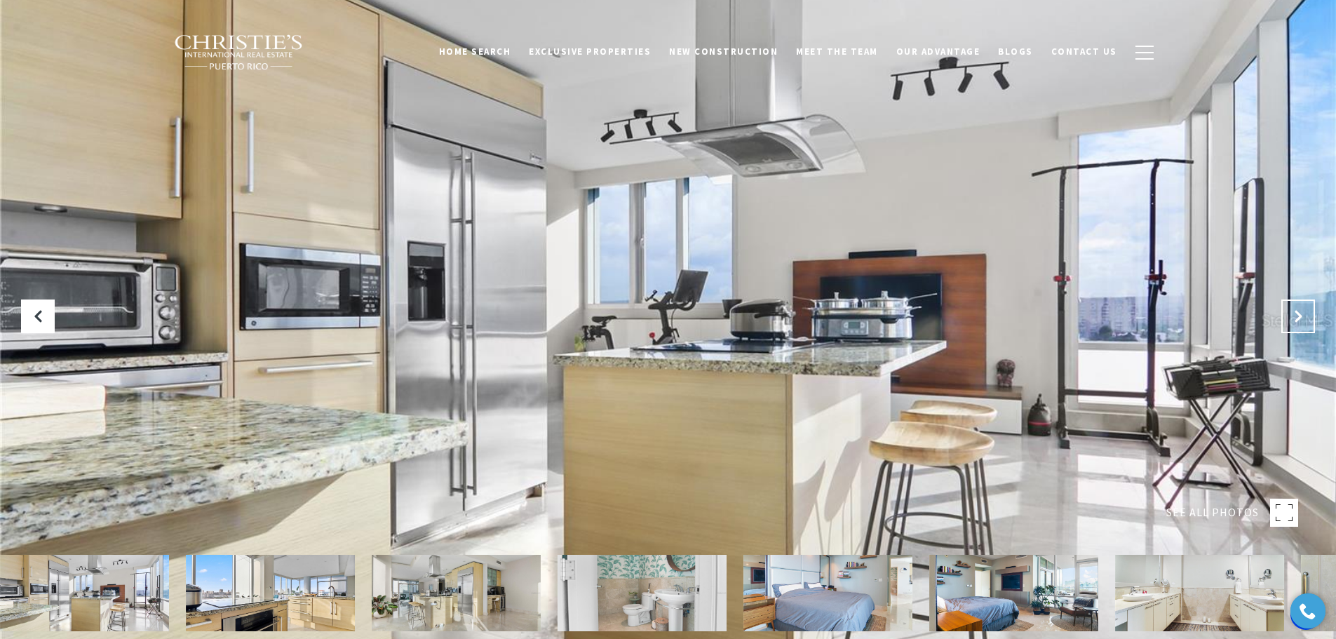
click at [1296, 318] on icon "Next Slide" at bounding box center [1298, 316] width 14 height 14
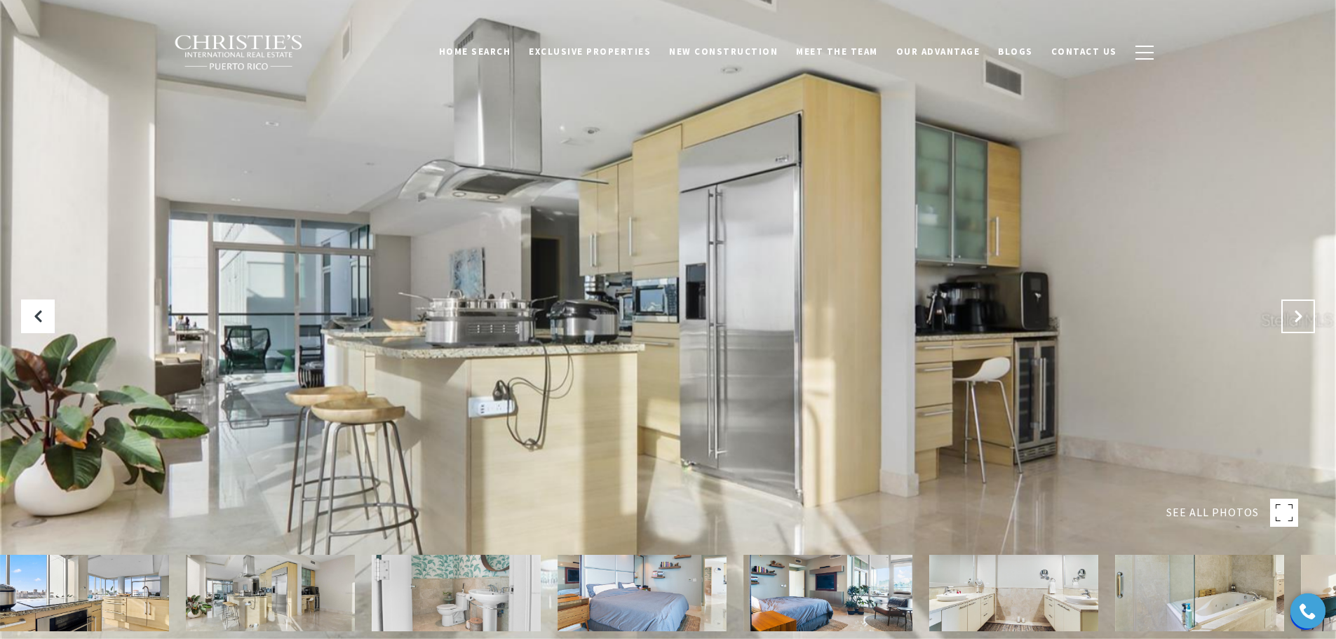
click at [1296, 318] on icon "Next Slide" at bounding box center [1298, 316] width 14 height 14
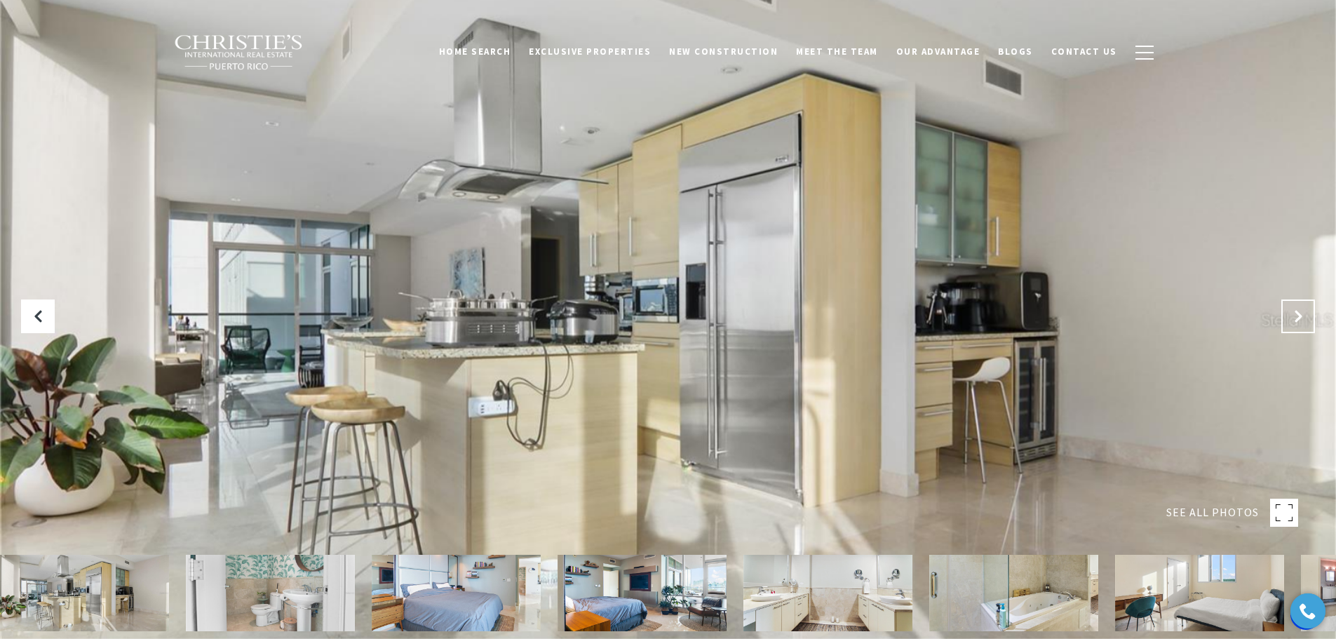
click at [1296, 318] on icon "Next Slide" at bounding box center [1298, 316] width 14 height 14
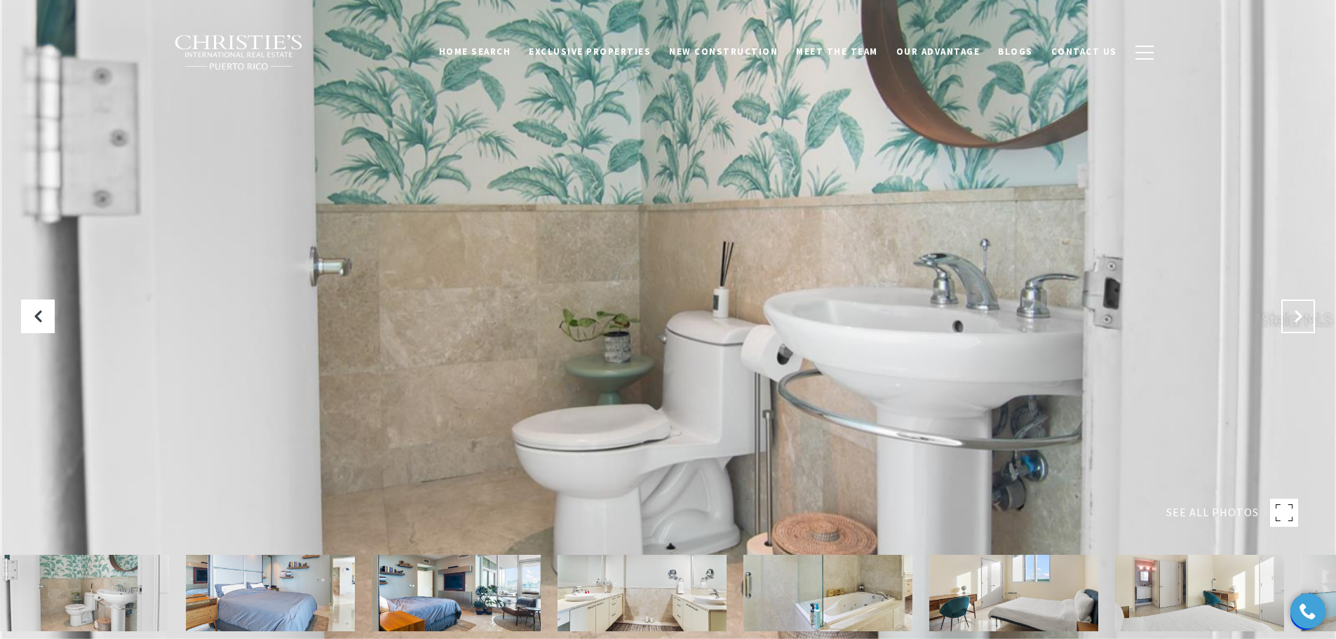
click at [1296, 318] on icon "Next Slide" at bounding box center [1298, 316] width 14 height 14
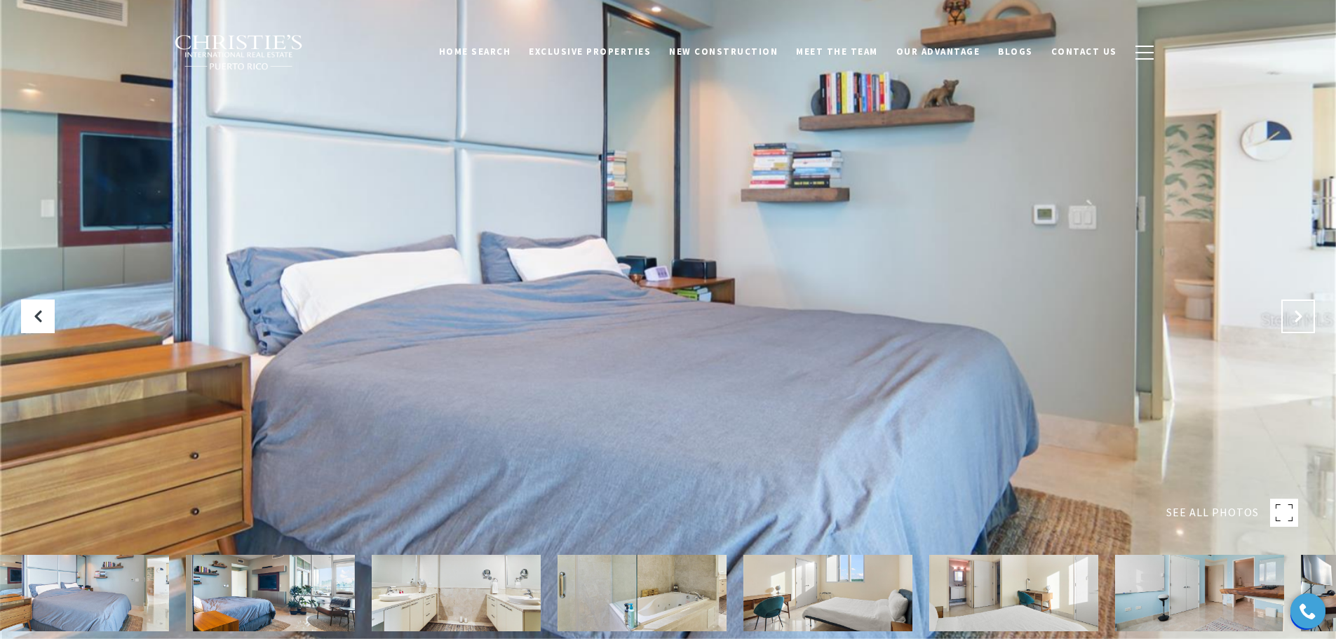
click at [1296, 318] on icon "Next Slide" at bounding box center [1298, 316] width 14 height 14
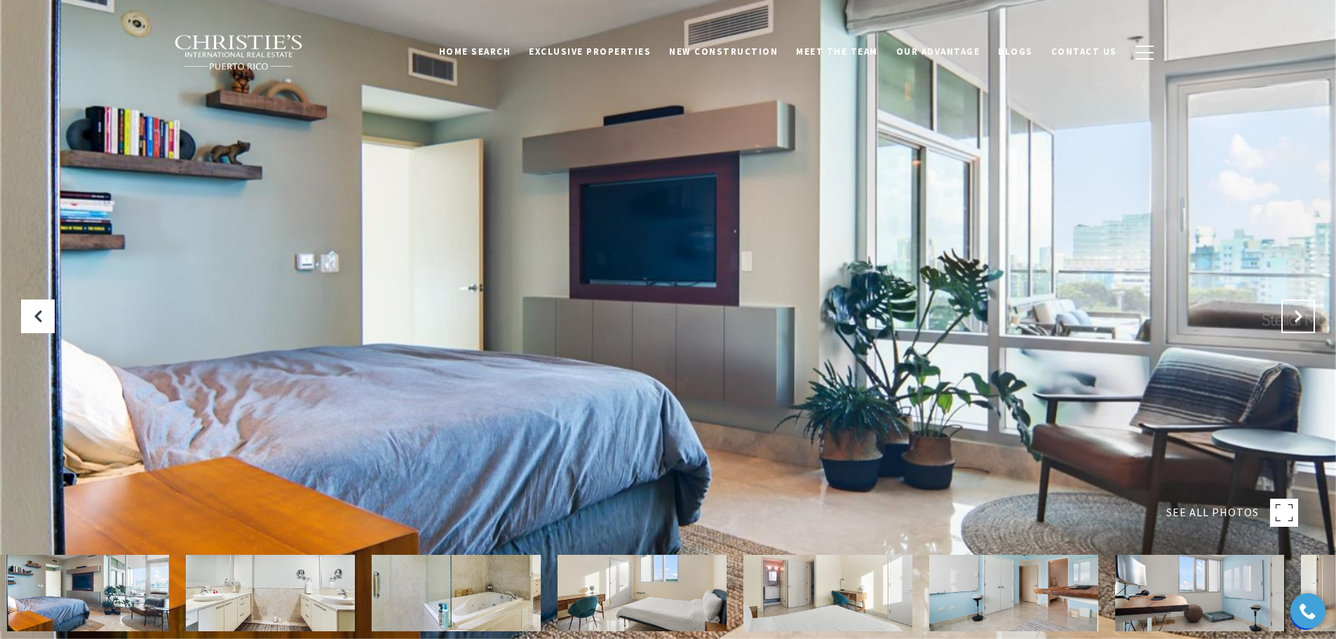
click at [1296, 318] on icon "Next Slide" at bounding box center [1298, 316] width 14 height 14
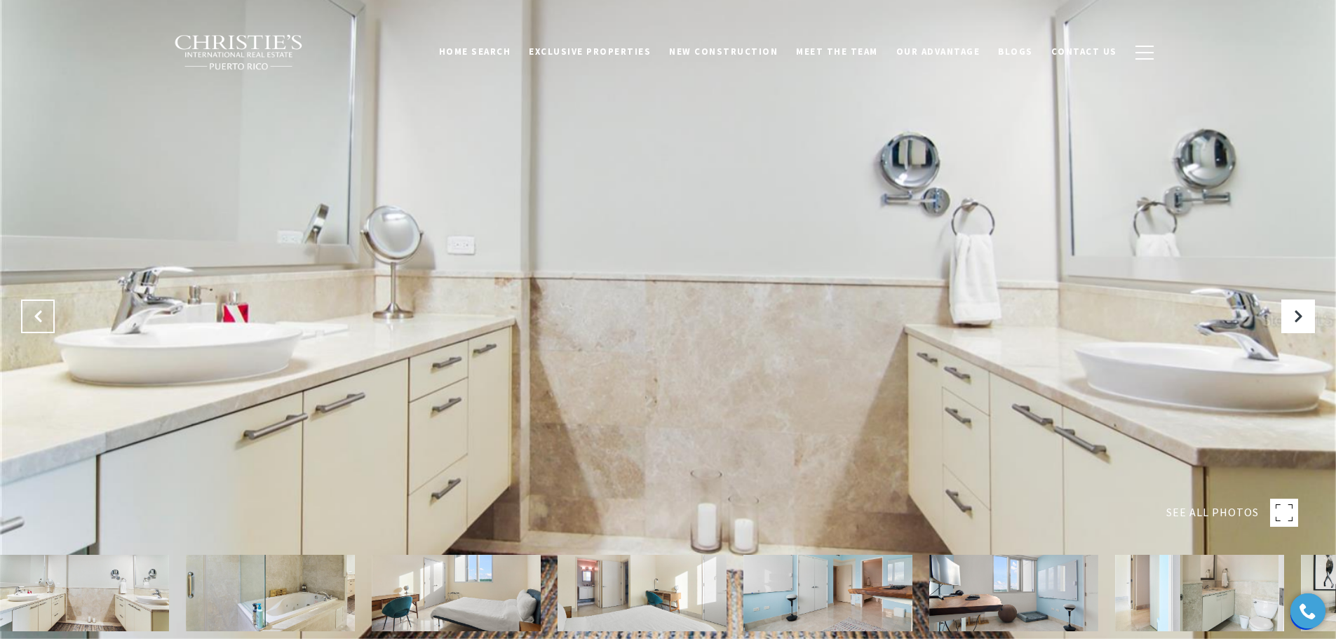
click at [32, 316] on icon "Previous Slide" at bounding box center [38, 316] width 14 height 14
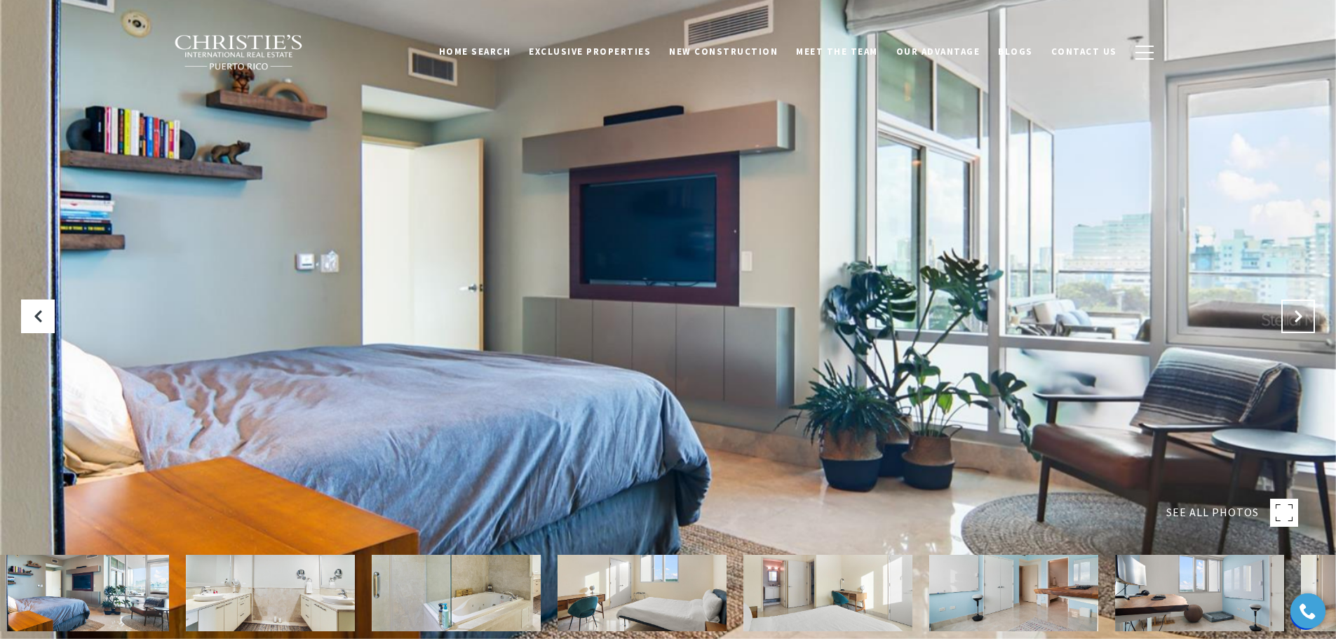
click at [1304, 324] on button "Next Slide" at bounding box center [1298, 316] width 34 height 34
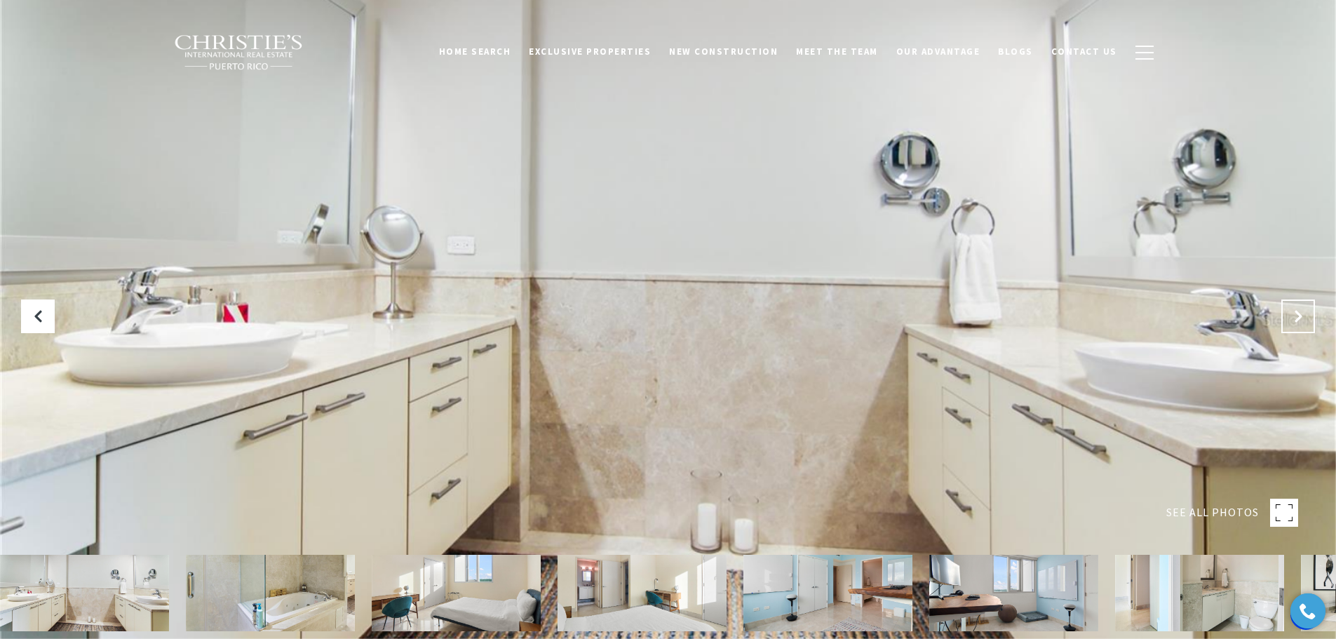
click at [1304, 324] on button "Next Slide" at bounding box center [1298, 316] width 34 height 34
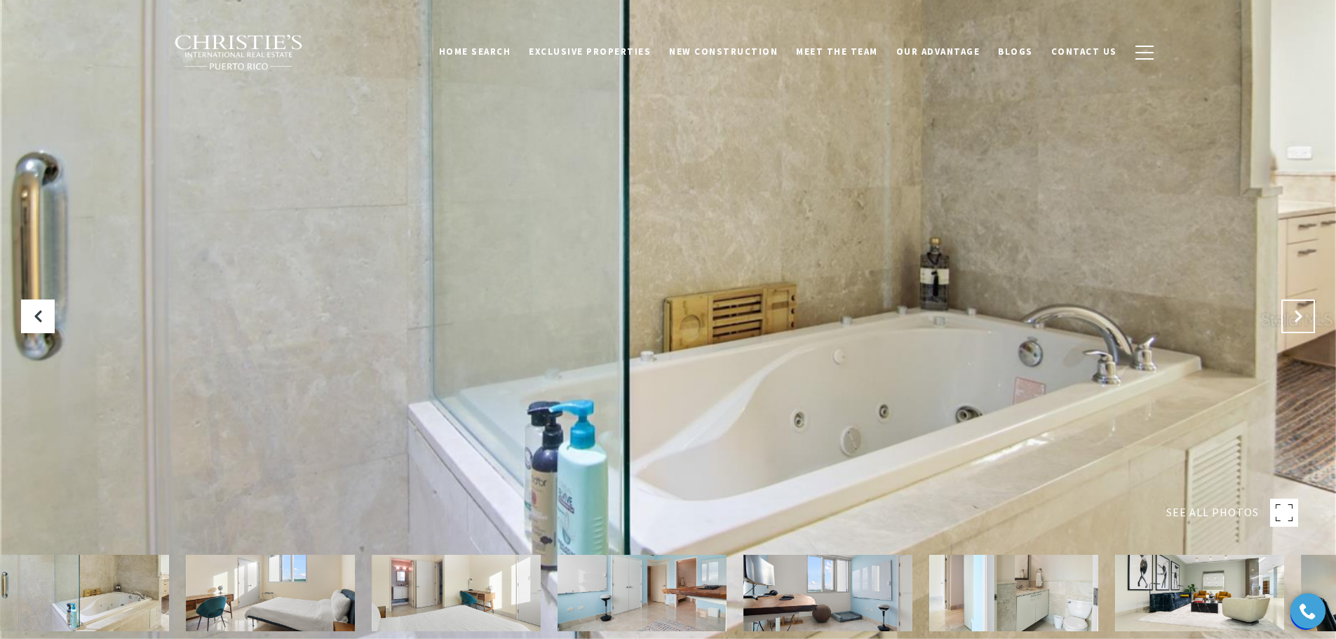
click at [1304, 324] on button "Next Slide" at bounding box center [1298, 316] width 34 height 34
click at [1304, 323] on button "Next Slide" at bounding box center [1298, 316] width 34 height 34
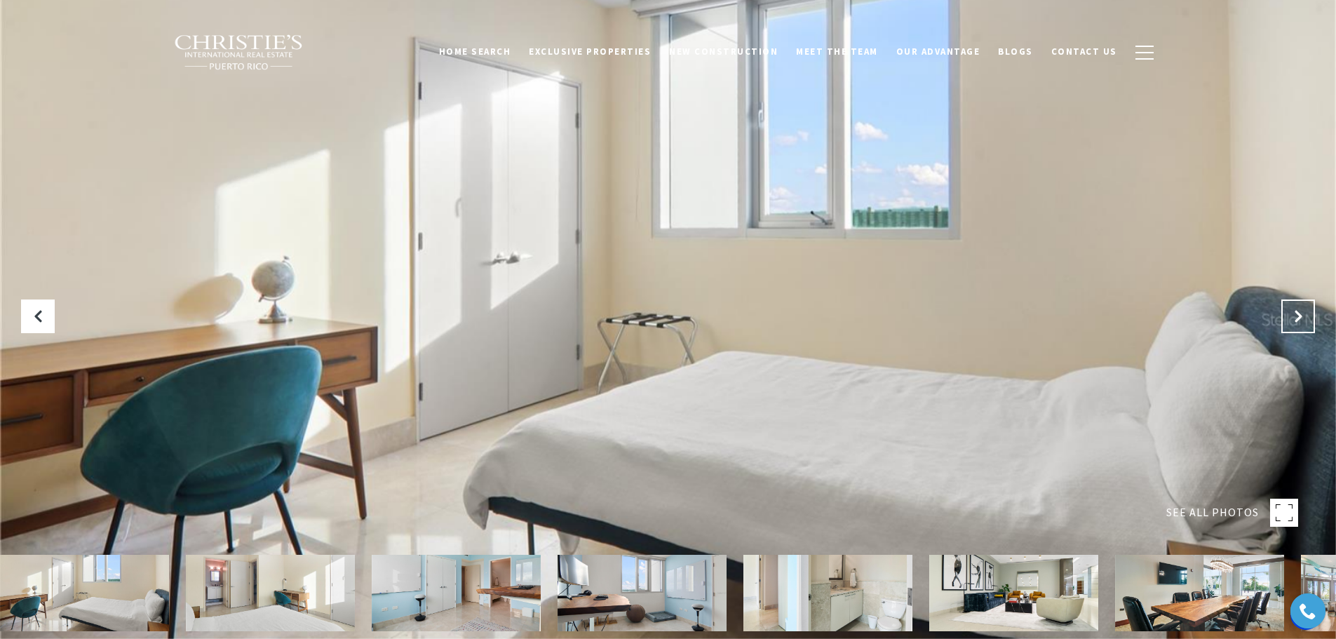
click at [1302, 321] on icon "Next Slide" at bounding box center [1298, 316] width 14 height 14
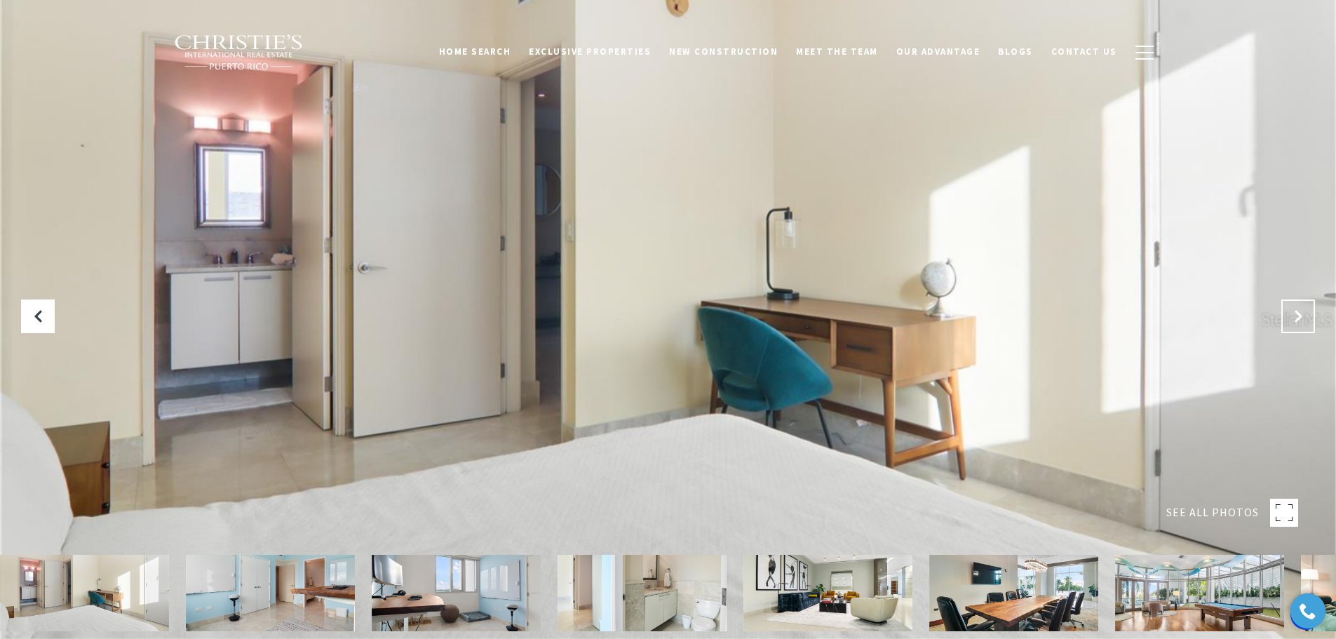
click at [1302, 321] on icon "Next Slide" at bounding box center [1298, 316] width 14 height 14
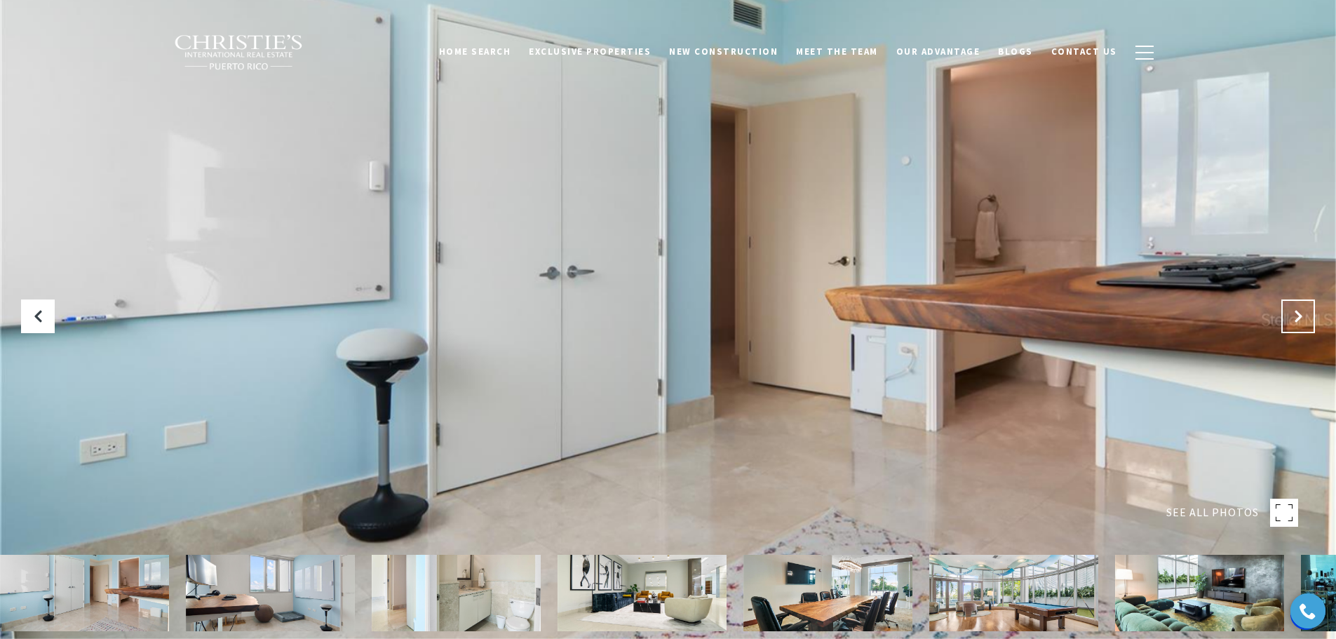
click at [1302, 321] on icon "Next Slide" at bounding box center [1298, 316] width 14 height 14
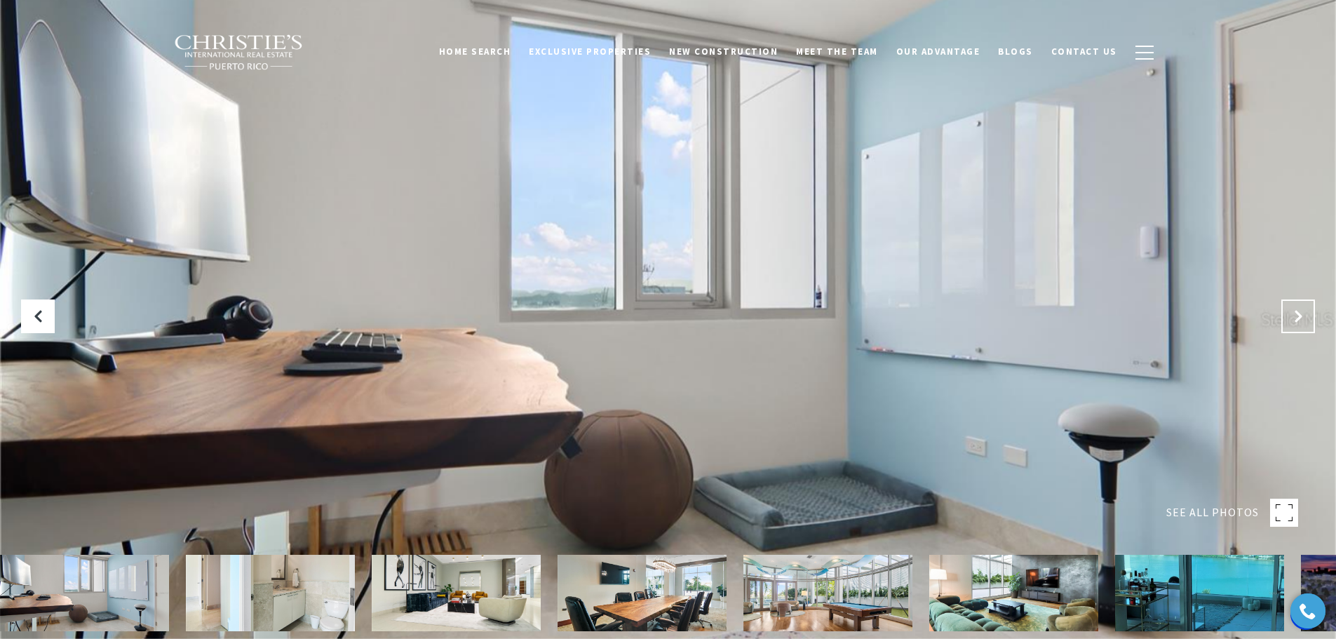
click at [1302, 321] on icon "Next Slide" at bounding box center [1298, 316] width 14 height 14
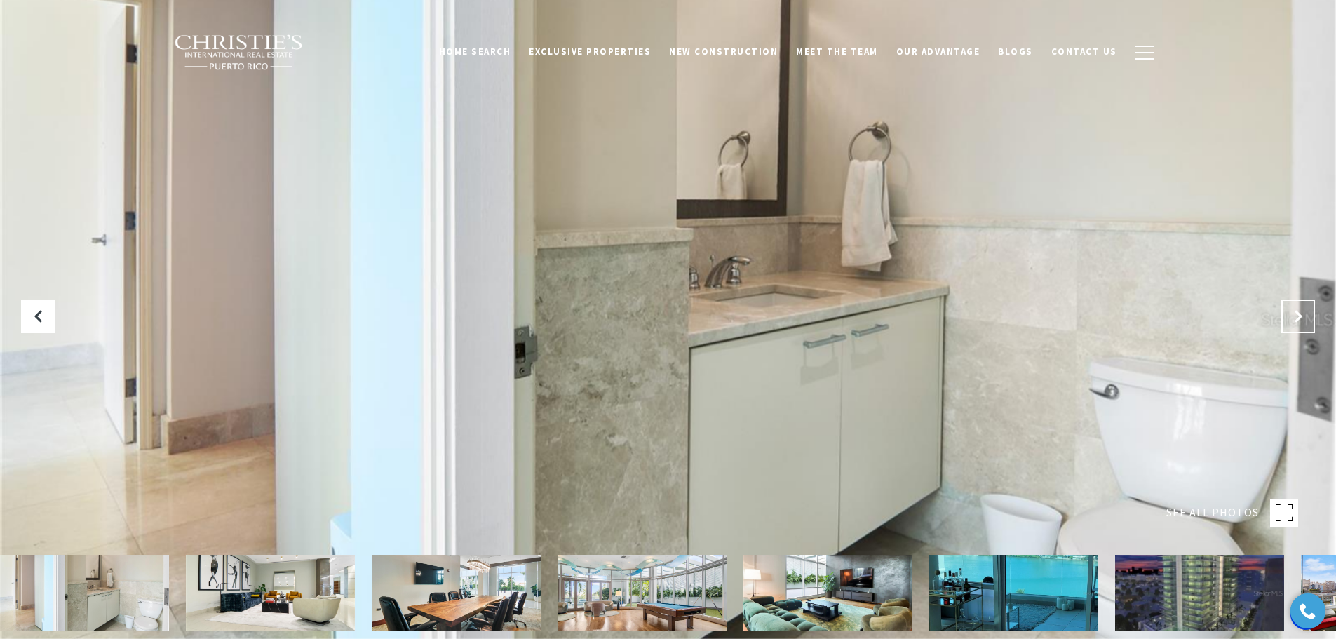
click at [1302, 321] on icon "Next Slide" at bounding box center [1298, 316] width 14 height 14
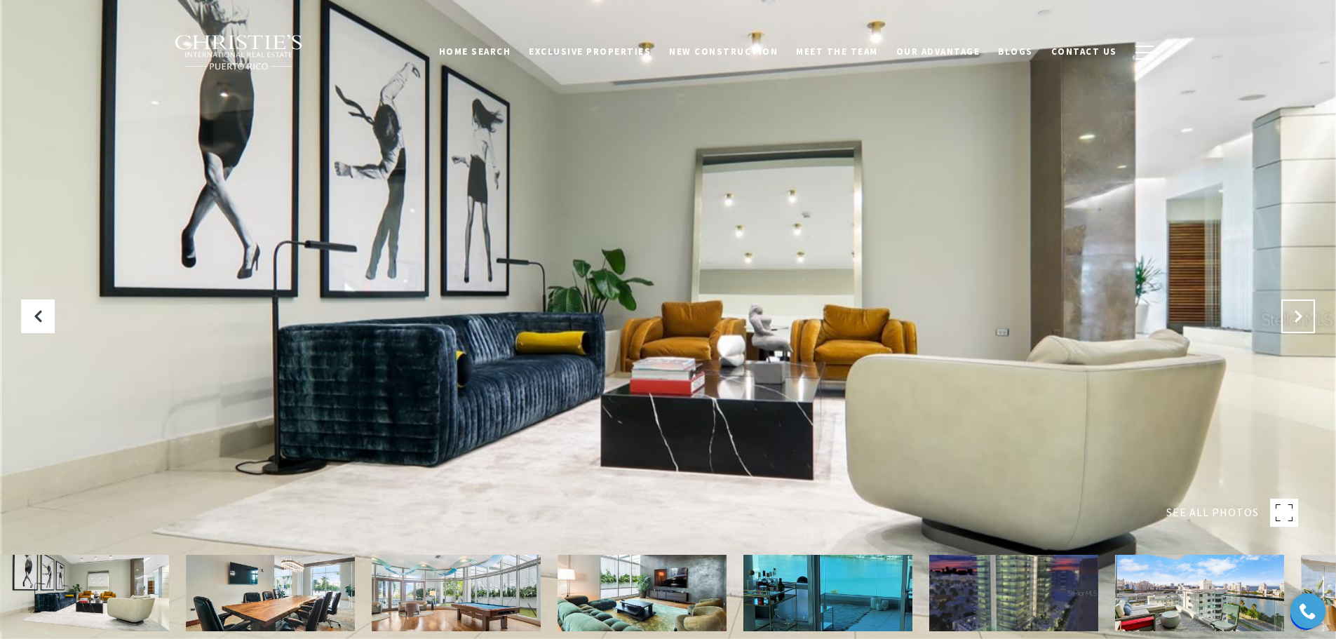
click at [1302, 321] on icon "Next Slide" at bounding box center [1298, 316] width 14 height 14
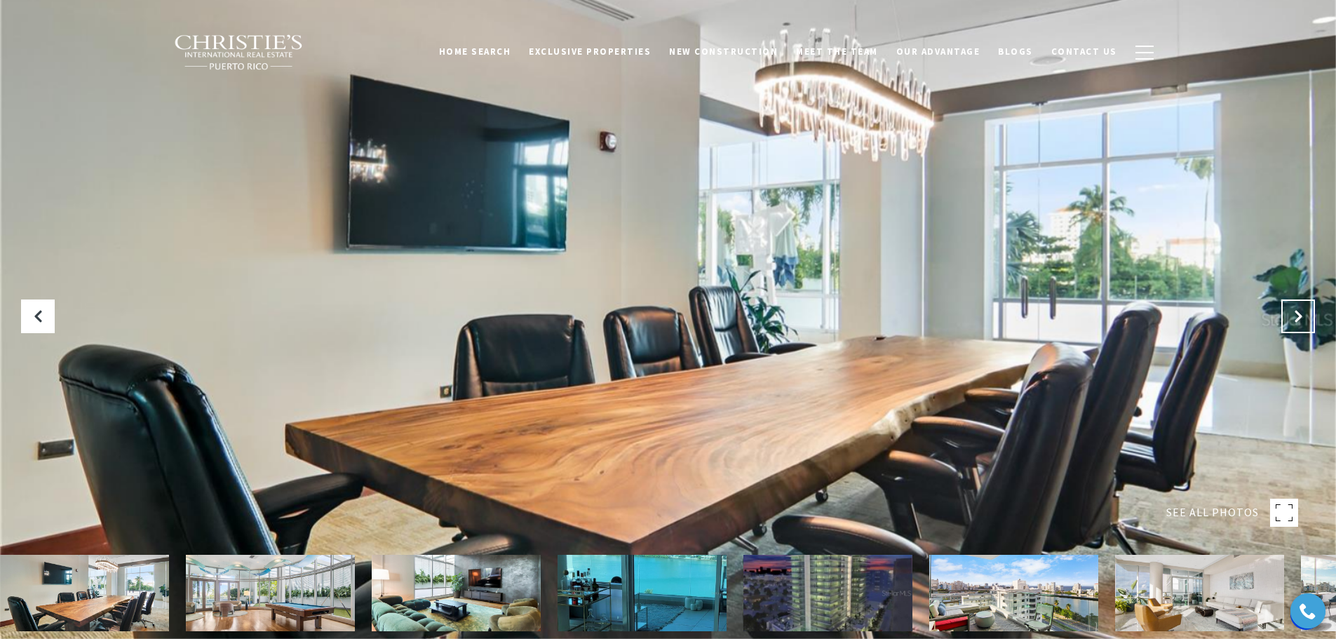
click at [1302, 321] on icon "Next Slide" at bounding box center [1298, 316] width 14 height 14
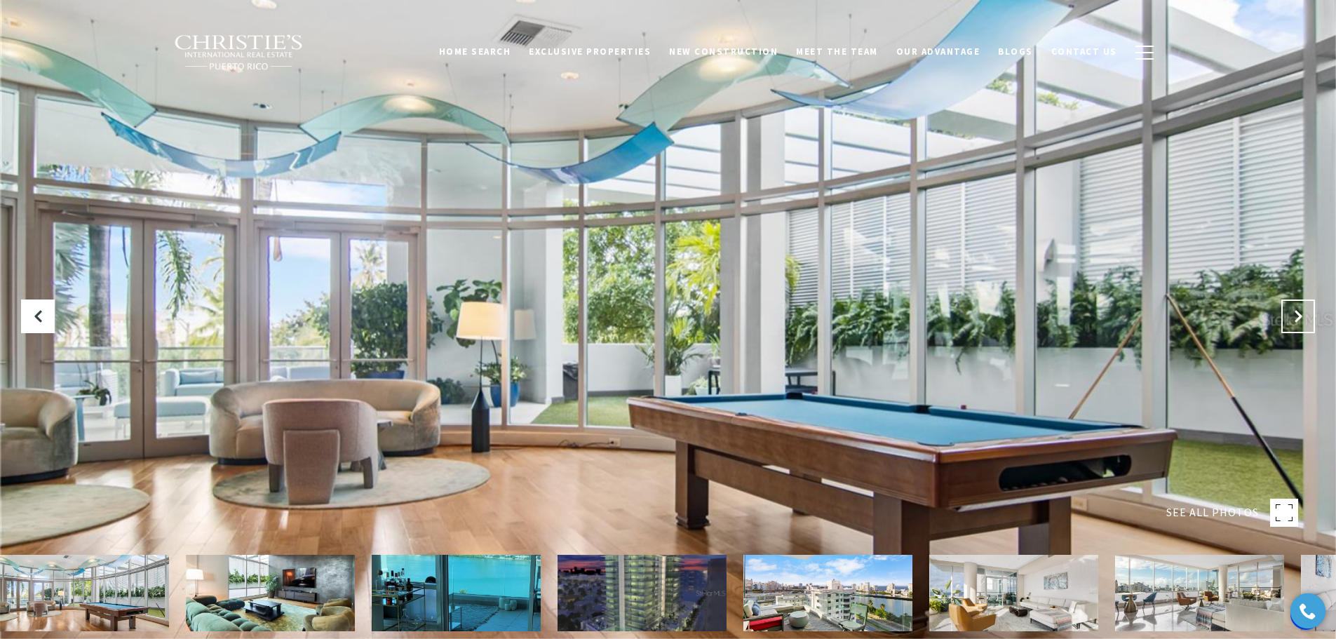
click at [1302, 321] on icon "Next Slide" at bounding box center [1298, 316] width 14 height 14
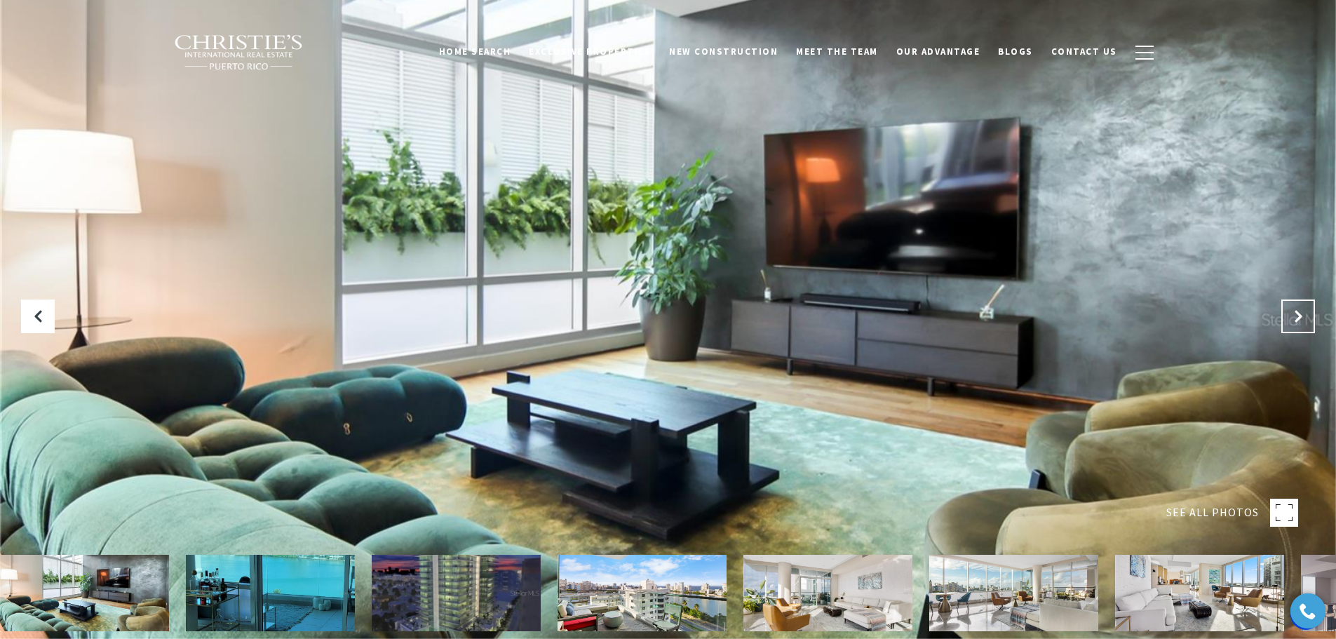
click at [1302, 321] on icon "Next Slide" at bounding box center [1298, 316] width 14 height 14
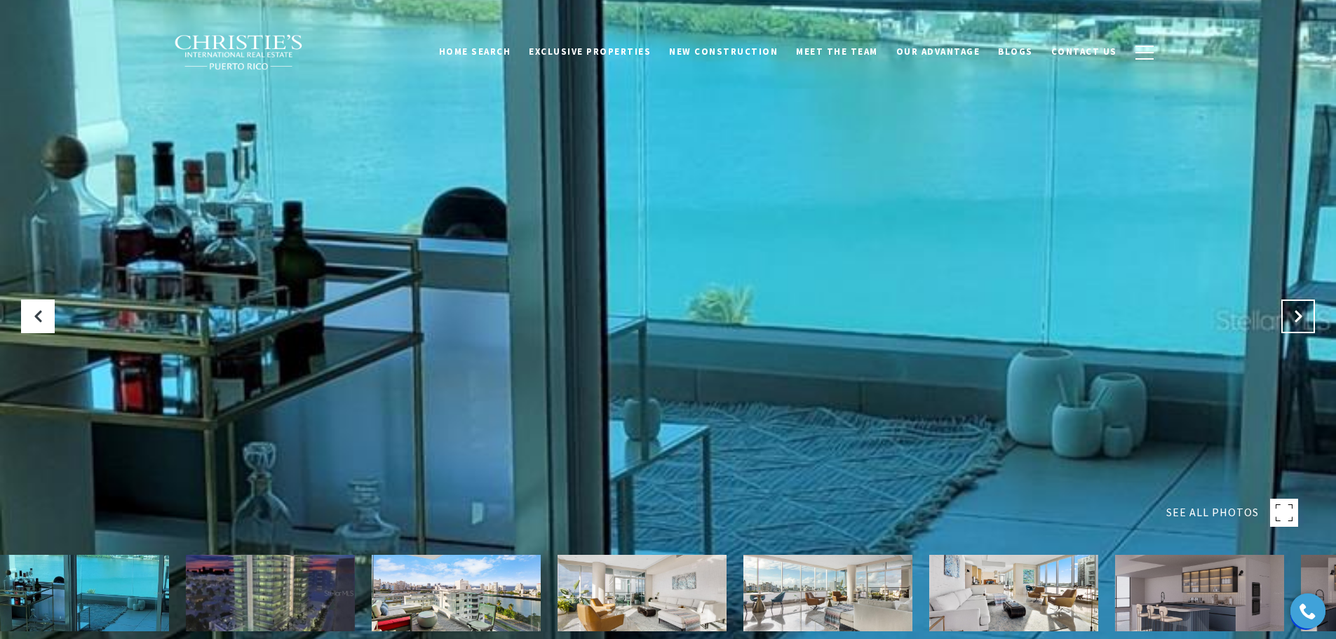
click at [1302, 321] on icon "Next Slide" at bounding box center [1298, 316] width 14 height 14
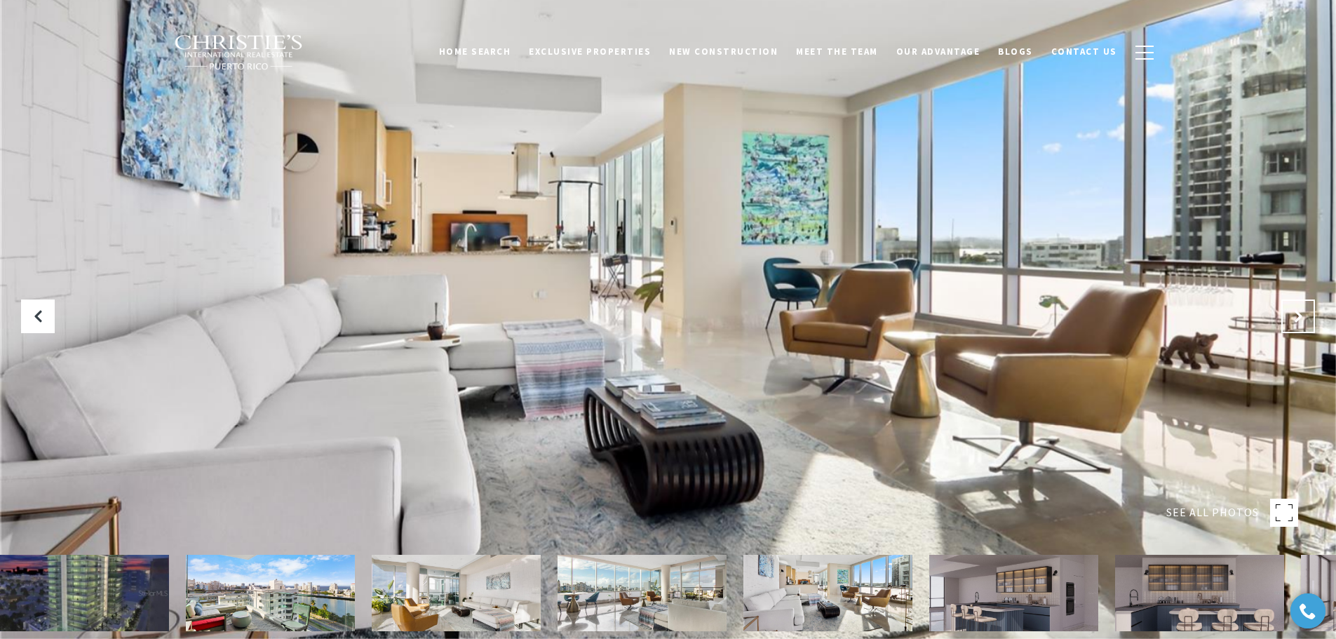
click at [1290, 314] on button "Next Slide" at bounding box center [1298, 316] width 34 height 34
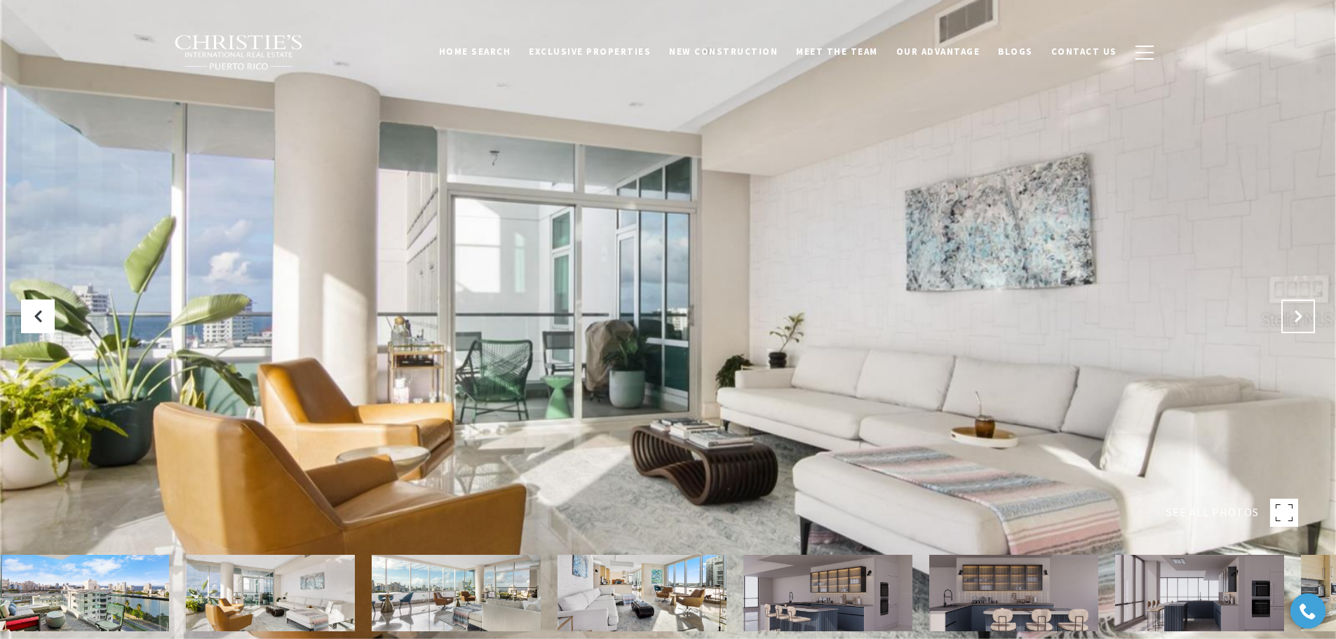
click at [1290, 314] on button "Next Slide" at bounding box center [1298, 316] width 34 height 34
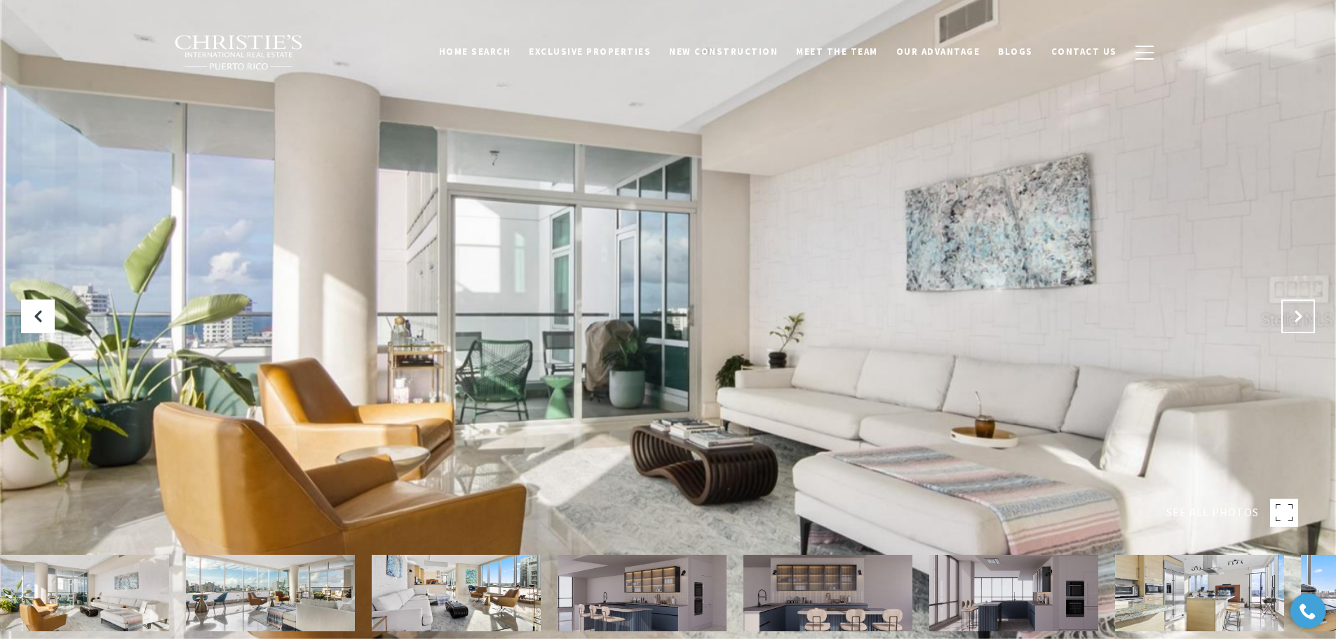
click at [1293, 314] on icon "Next Slide" at bounding box center [1298, 316] width 14 height 14
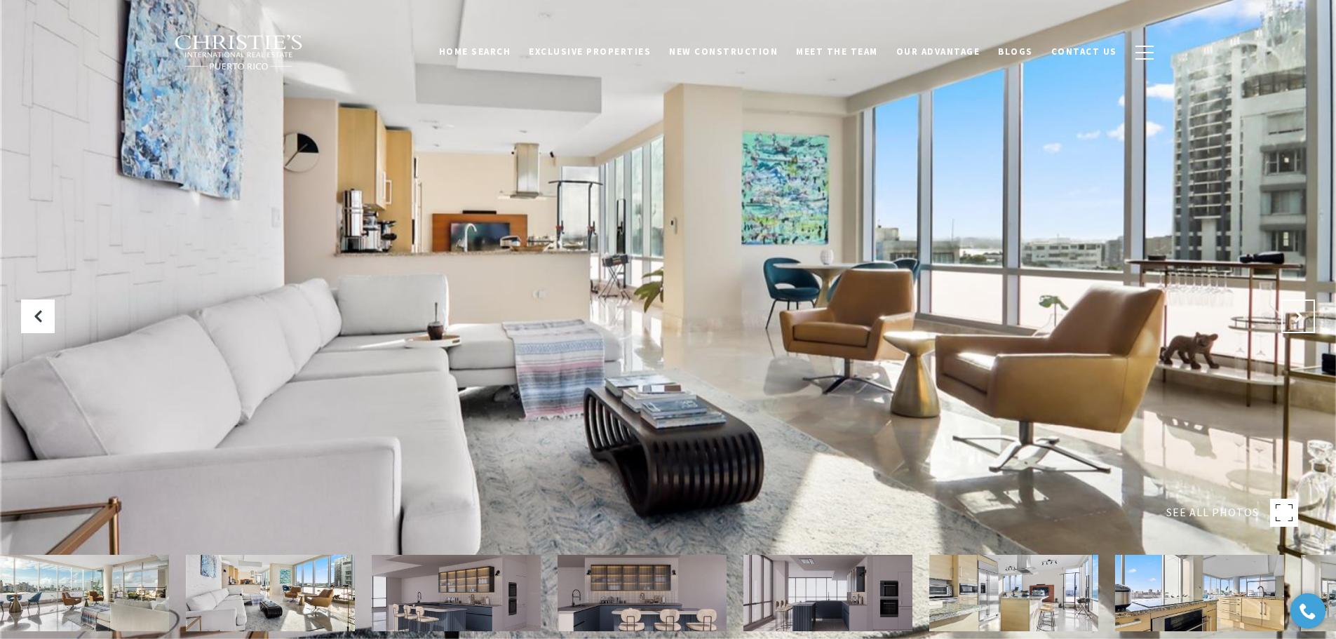
click at [1293, 314] on icon "Next Slide" at bounding box center [1298, 316] width 14 height 14
